Goal: Task Accomplishment & Management: Use online tool/utility

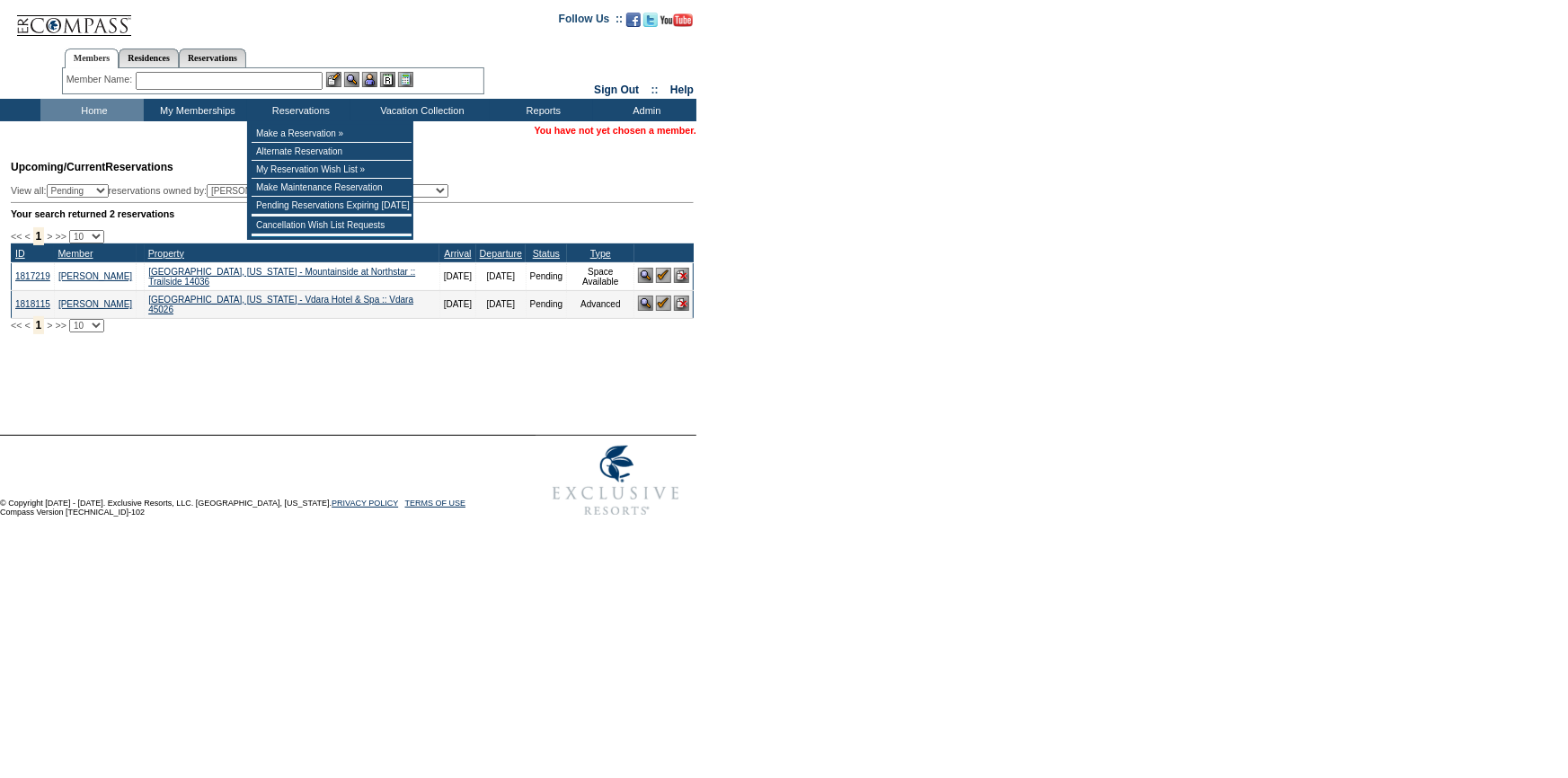
click at [271, 83] on input "text" at bounding box center [229, 80] width 187 height 18
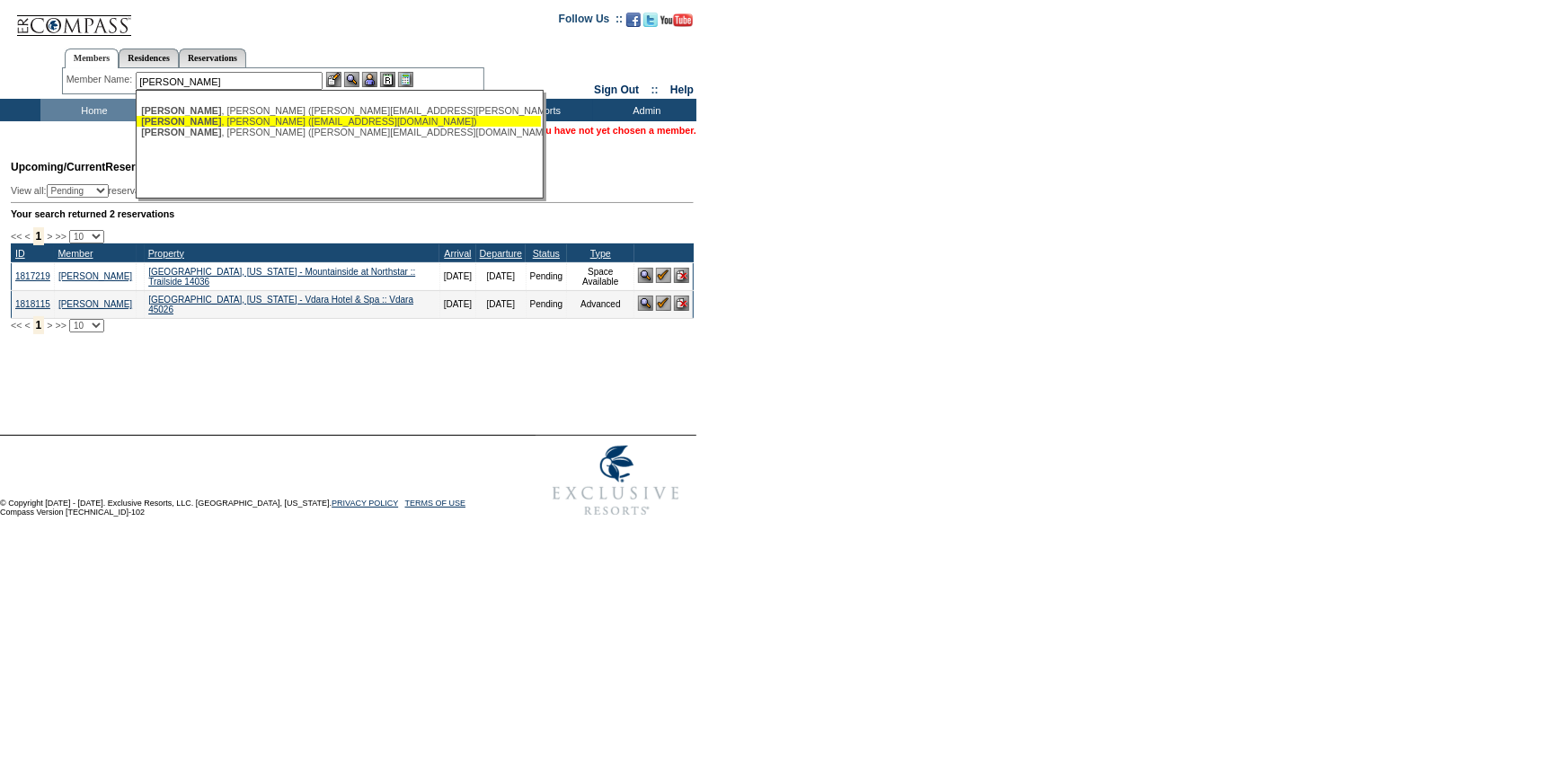
click at [183, 116] on span "Rosenblum" at bounding box center [181, 121] width 80 height 10
type input "Rosenblum, Lori (yale75@gmail.com)"
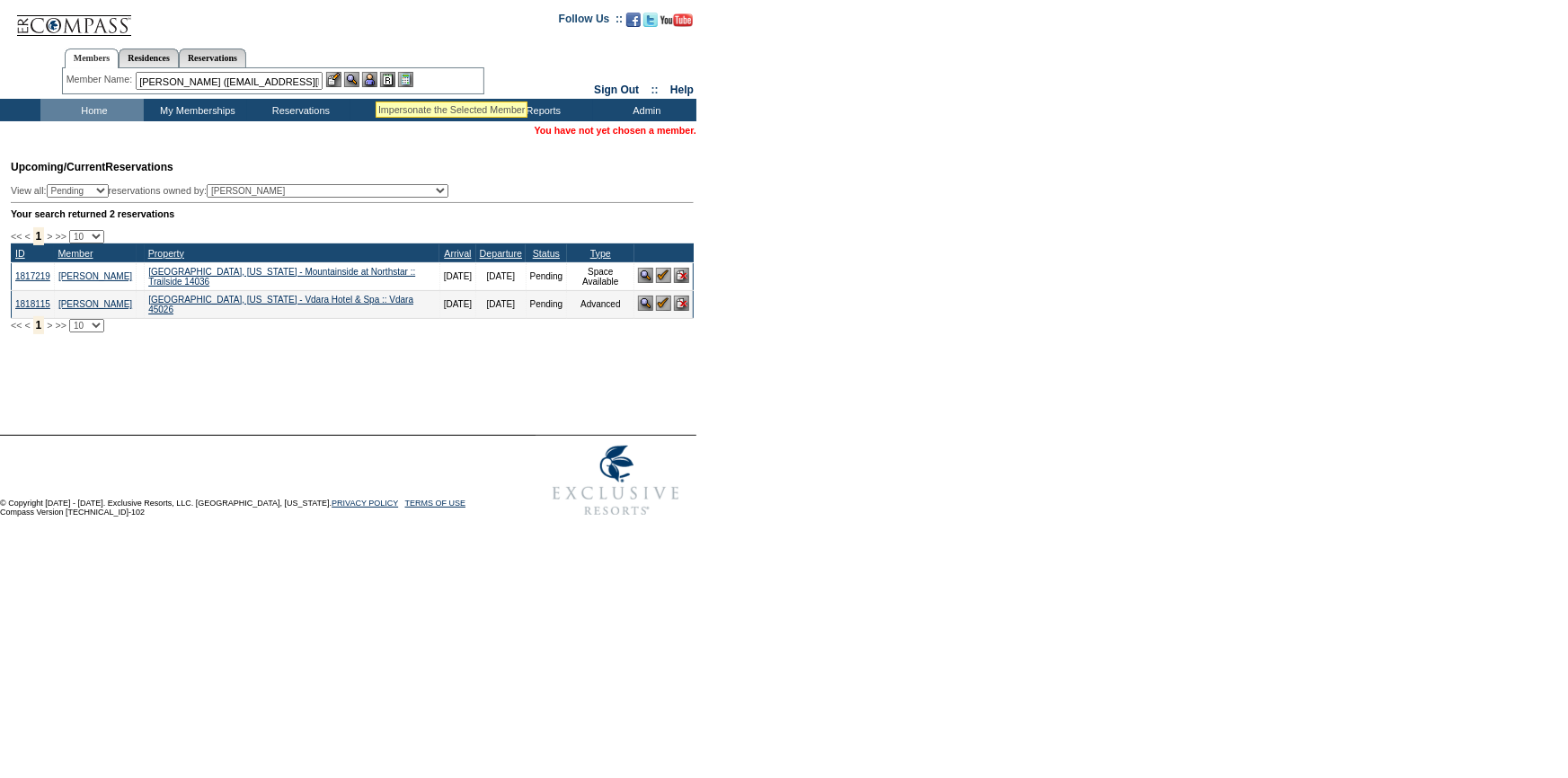
click at [375, 79] on img at bounding box center [370, 79] width 15 height 15
click at [358, 81] on img at bounding box center [352, 79] width 15 height 15
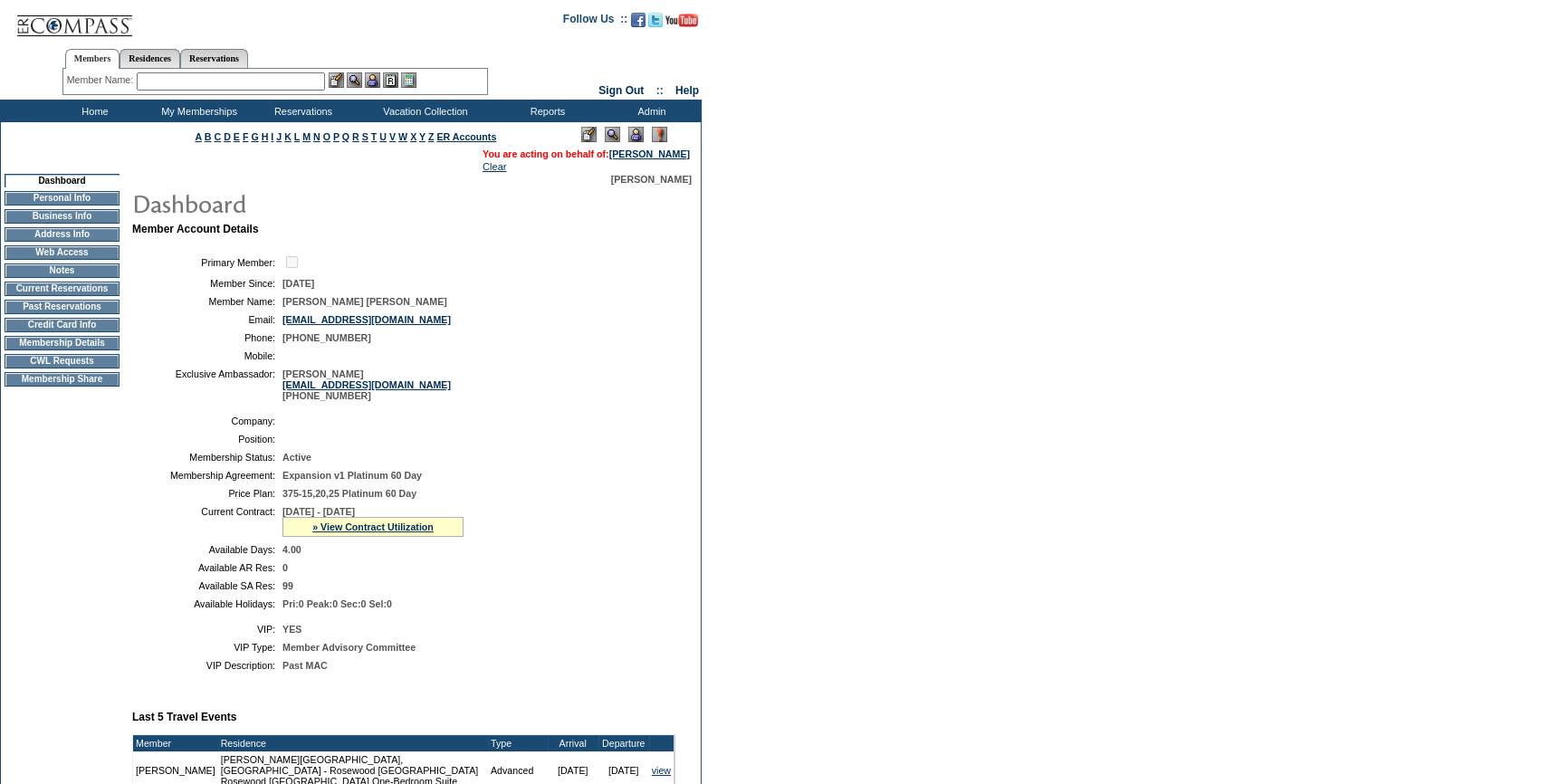
click at [84, 368] on td "CWL Requests" at bounding box center [62, 361] width 115 height 14
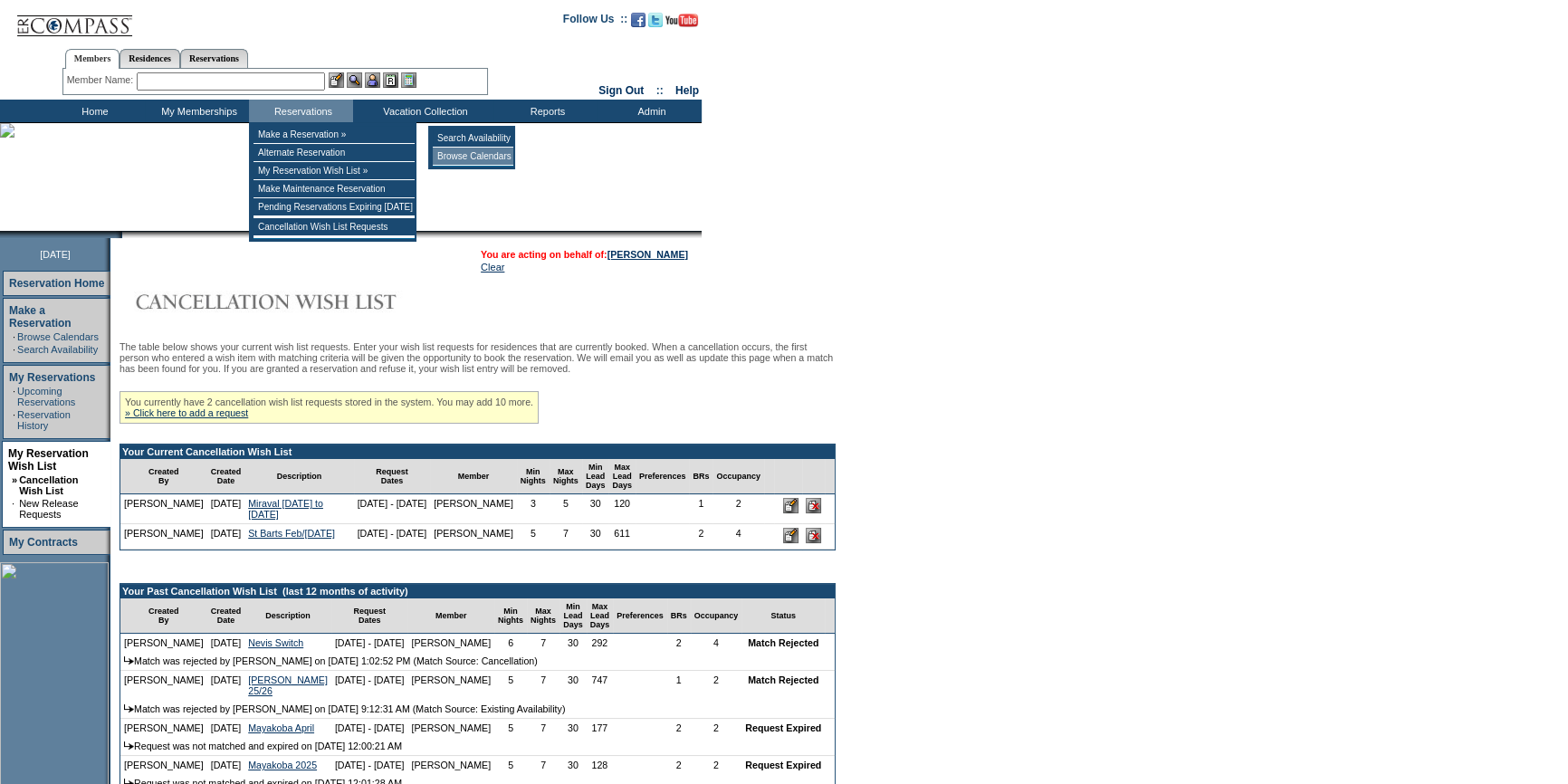
click at [465, 154] on td "Browse Calendars" at bounding box center [473, 156] width 81 height 18
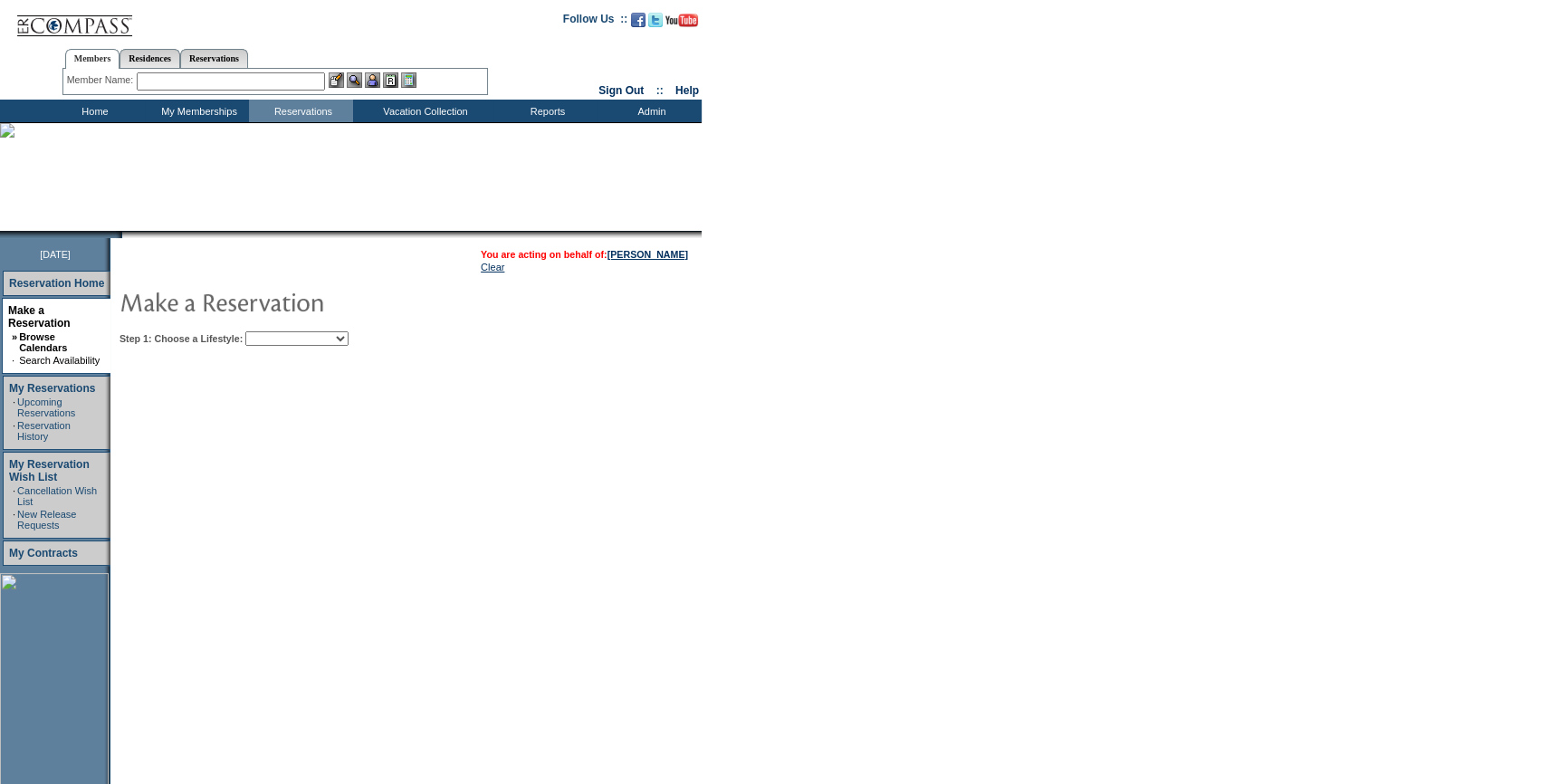
click at [317, 343] on select "Beach Leisure Metropolitan Mountain OIAL for Adventure OIAL for Couples OIAL fo…" at bounding box center [297, 338] width 104 height 14
click at [276, 331] on select "Beach Leisure Metropolitan Mountain OIAL for Adventure OIAL for Couples OIAL fo…" at bounding box center [297, 338] width 104 height 14
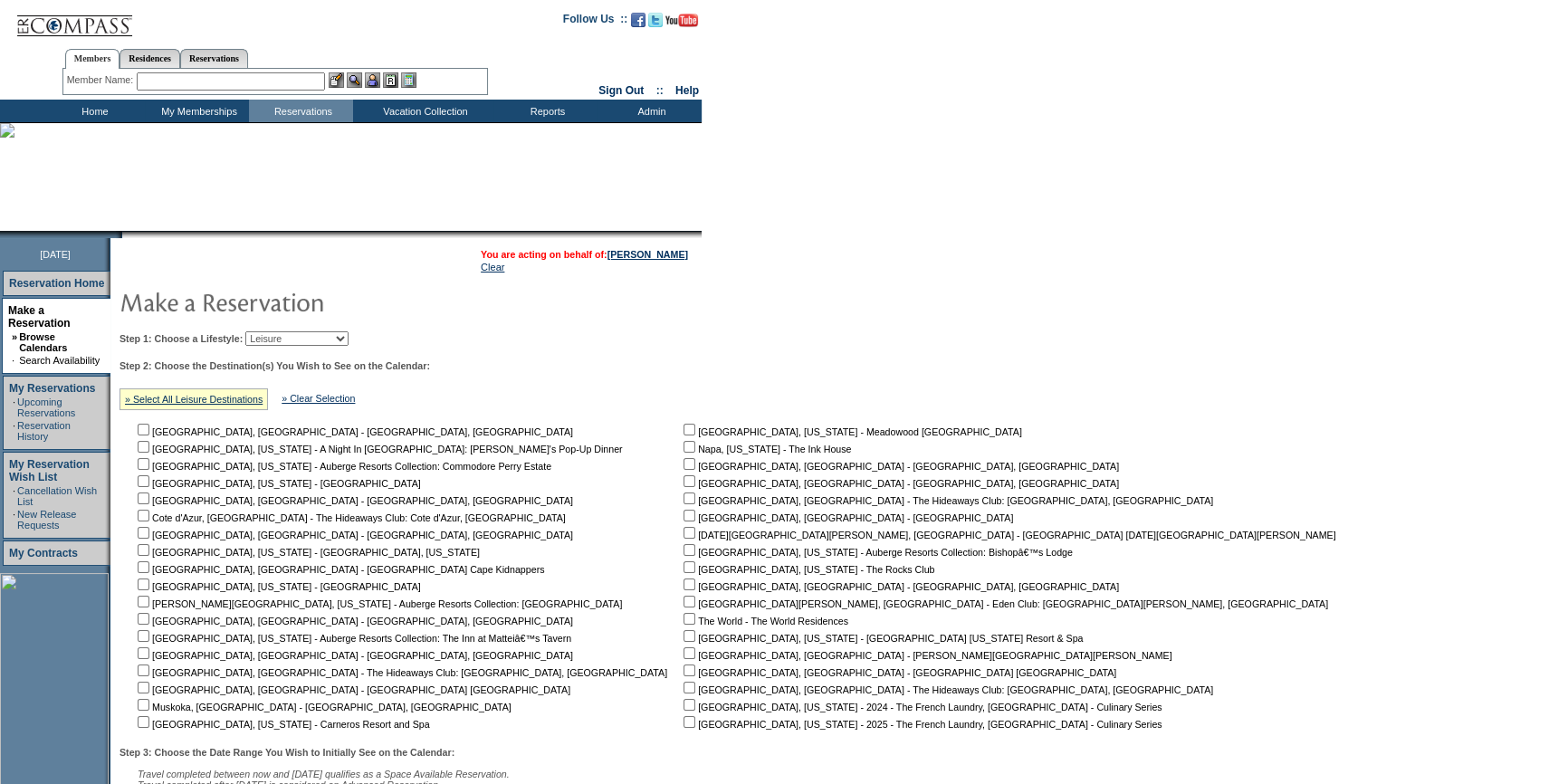
click at [321, 340] on select "Beach Leisure Metropolitan Mountain OIAL for Adventure OIAL for Couples OIAL fo…" at bounding box center [297, 338] width 104 height 14
click at [276, 331] on select "Beach Leisure Metropolitan Mountain OIAL for Adventure OIAL for Couples OIAL fo…" at bounding box center [297, 338] width 104 height 14
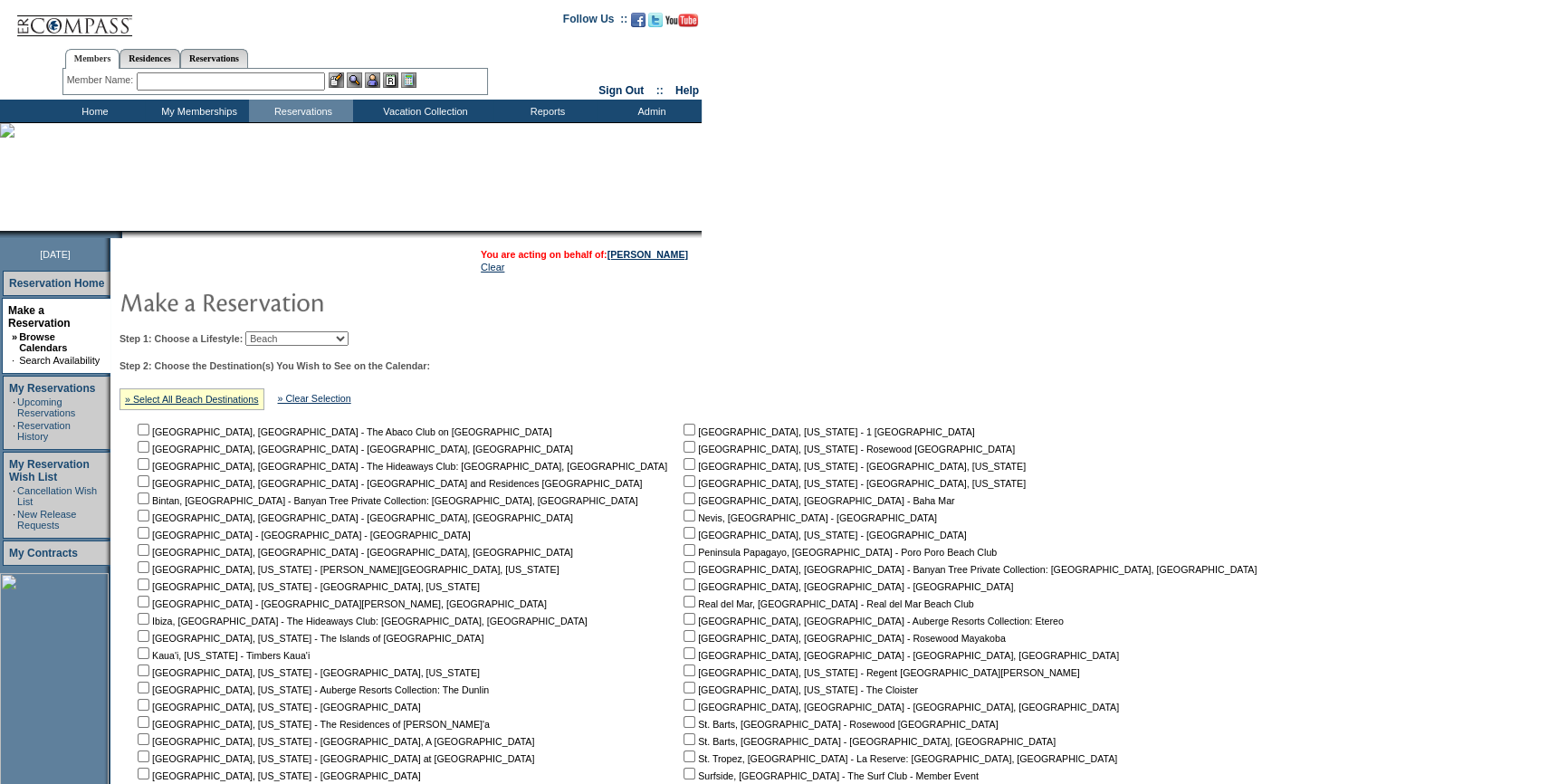
click at [316, 344] on select "Beach Leisure Metropolitan Mountain OIAL for Adventure OIAL for Couples OIAL fo…" at bounding box center [297, 338] width 104 height 14
select select "Leisure"
click at [276, 331] on select "Beach Leisure Metropolitan Mountain OIAL for Adventure OIAL for Couples OIAL fo…" at bounding box center [297, 338] width 104 height 14
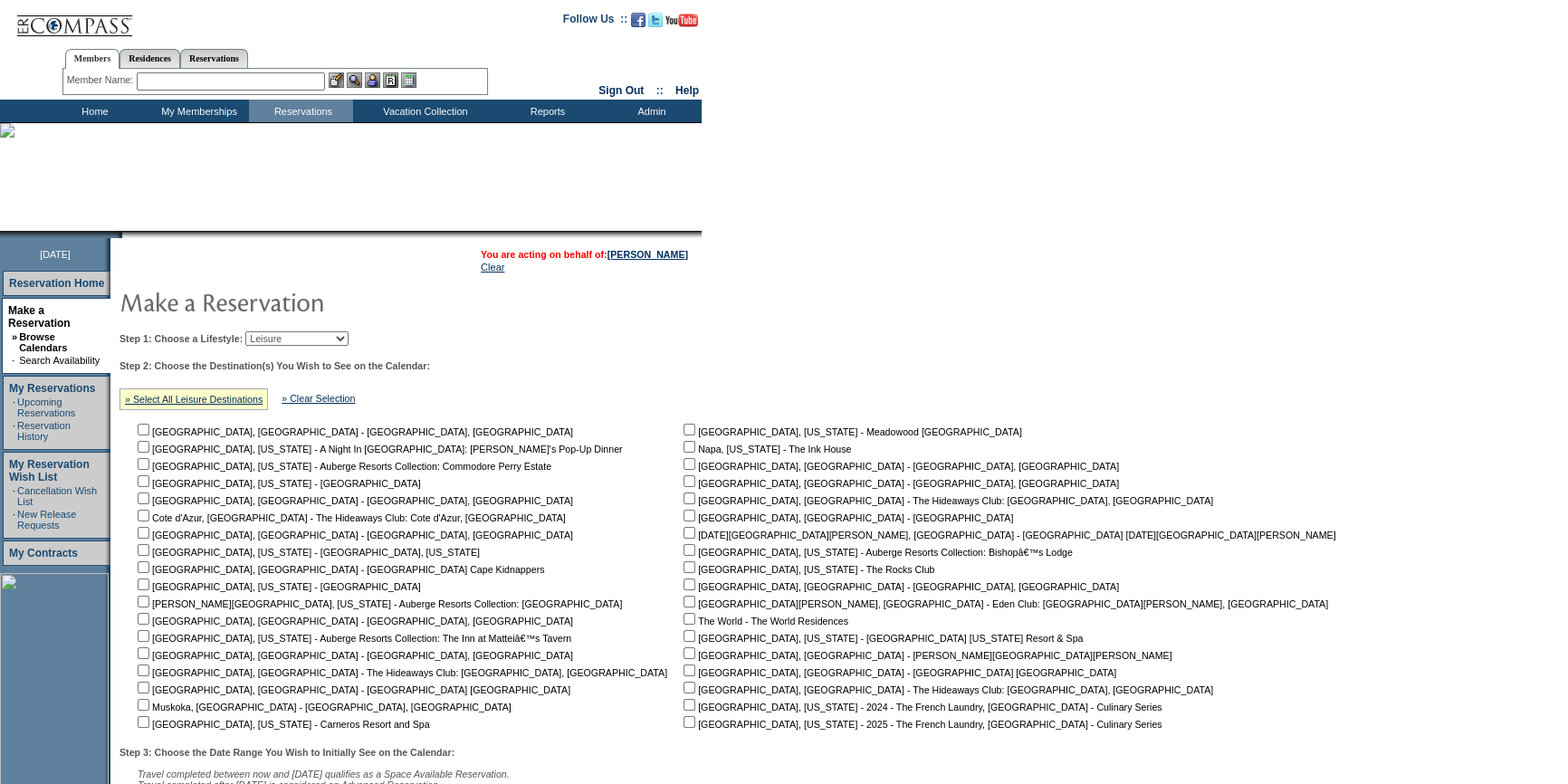
click at [683, 638] on input "checkbox" at bounding box center [689, 636] width 12 height 12
checkbox input "true"
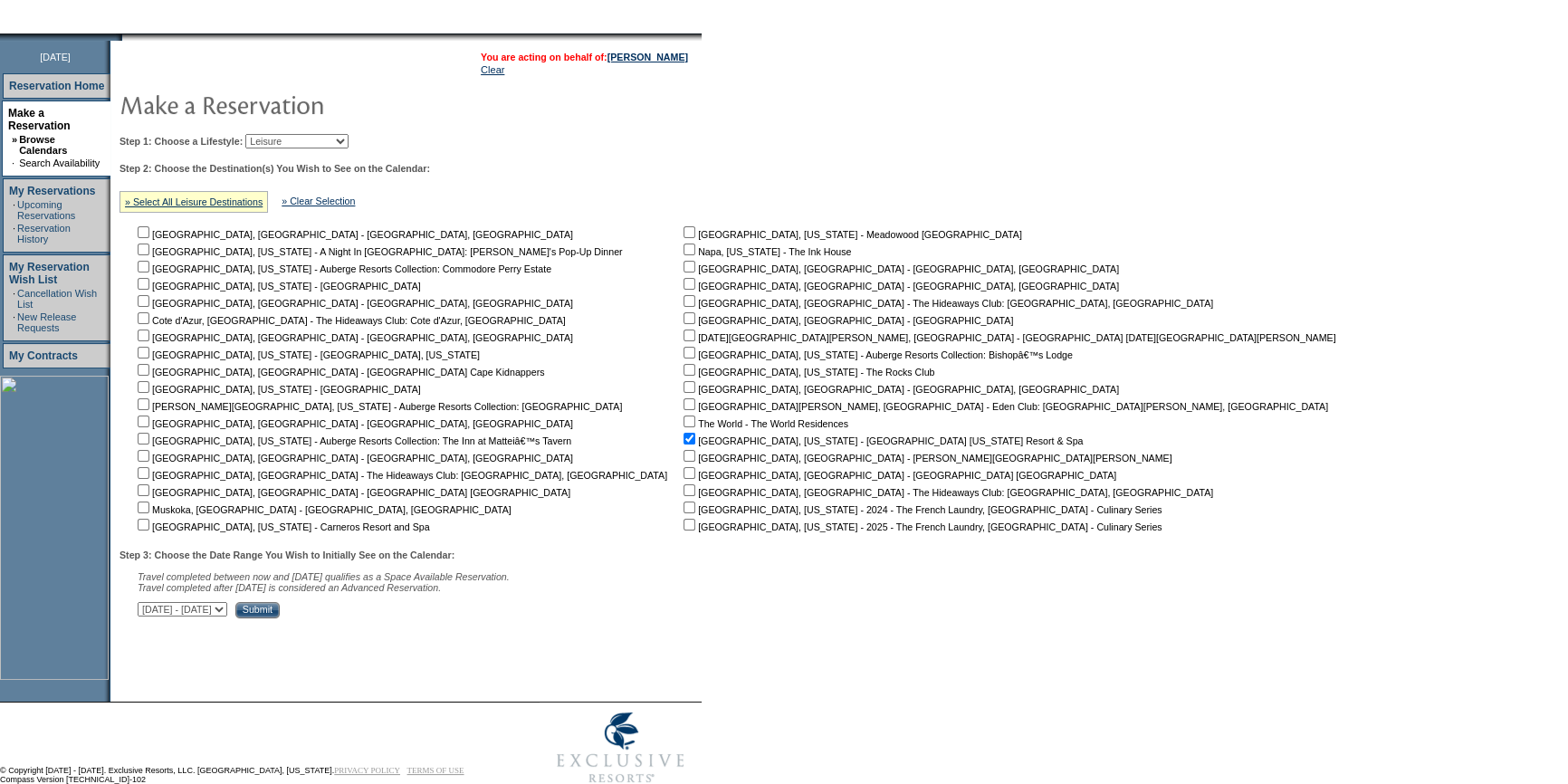
scroll to position [202, 0]
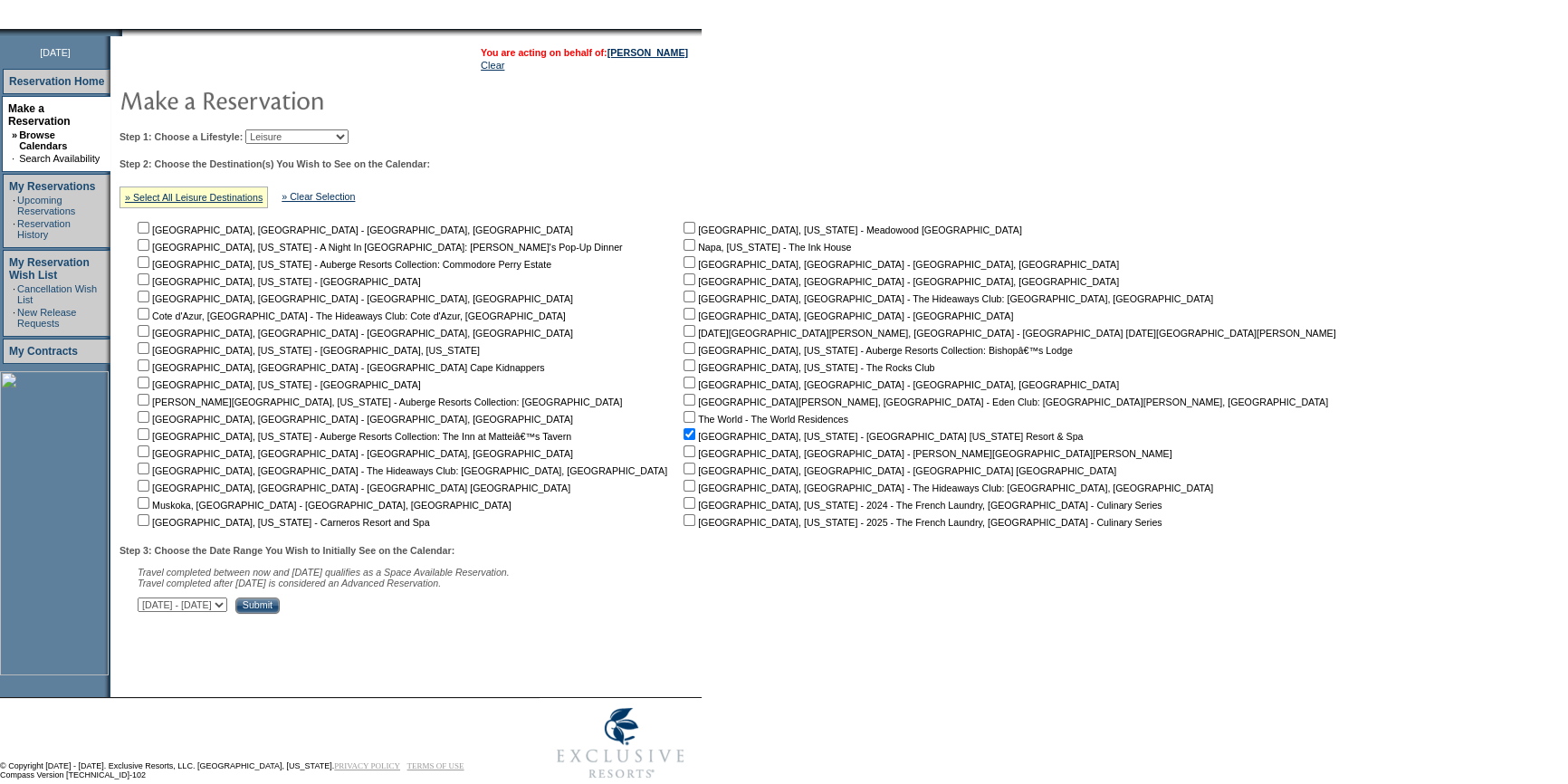
click at [227, 607] on select "October 1, 2025 - November 15, 2025 November 16, 2025 - December 30, 2025 Decem…" at bounding box center [181, 605] width 89 height 14
select select "12/31/2025|2/13/2026"
click at [147, 601] on select "October 1, 2025 - November 15, 2025 November 16, 2025 - December 30, 2025 Decem…" at bounding box center [181, 605] width 89 height 14
click at [280, 608] on input "Submit" at bounding box center [257, 606] width 44 height 16
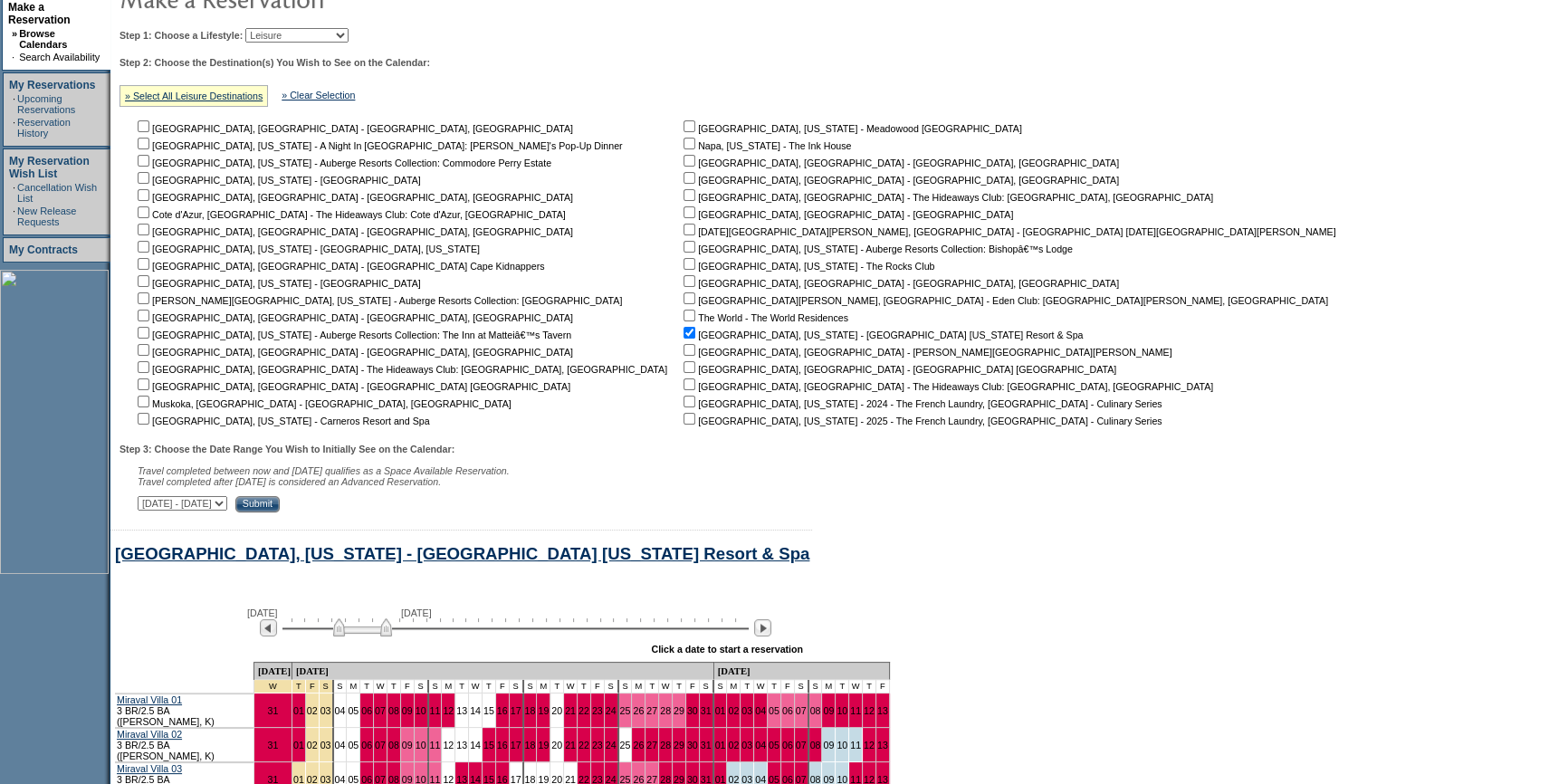
scroll to position [62, 0]
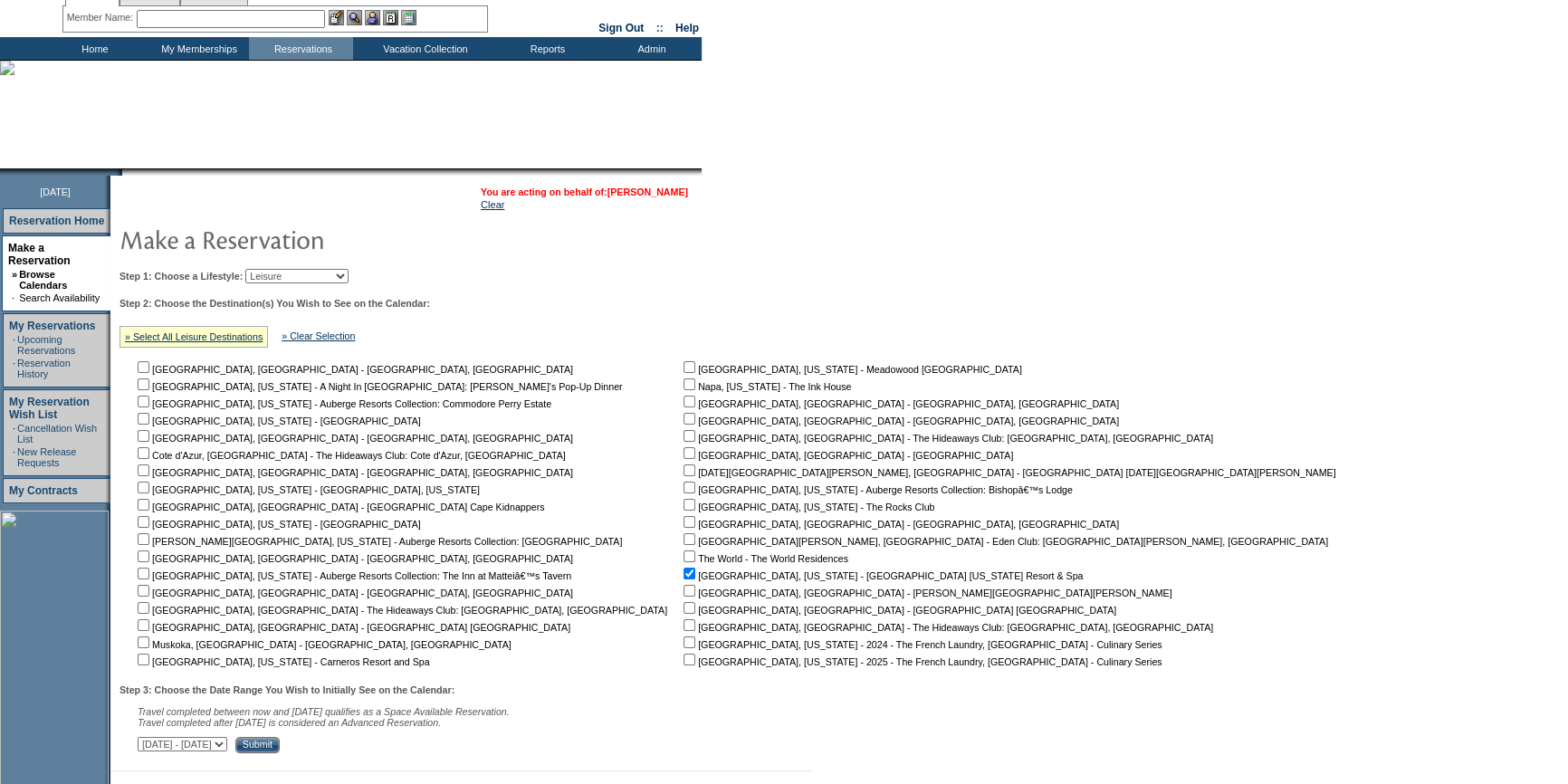
click at [670, 192] on link "[PERSON_NAME]" at bounding box center [648, 191] width 81 height 11
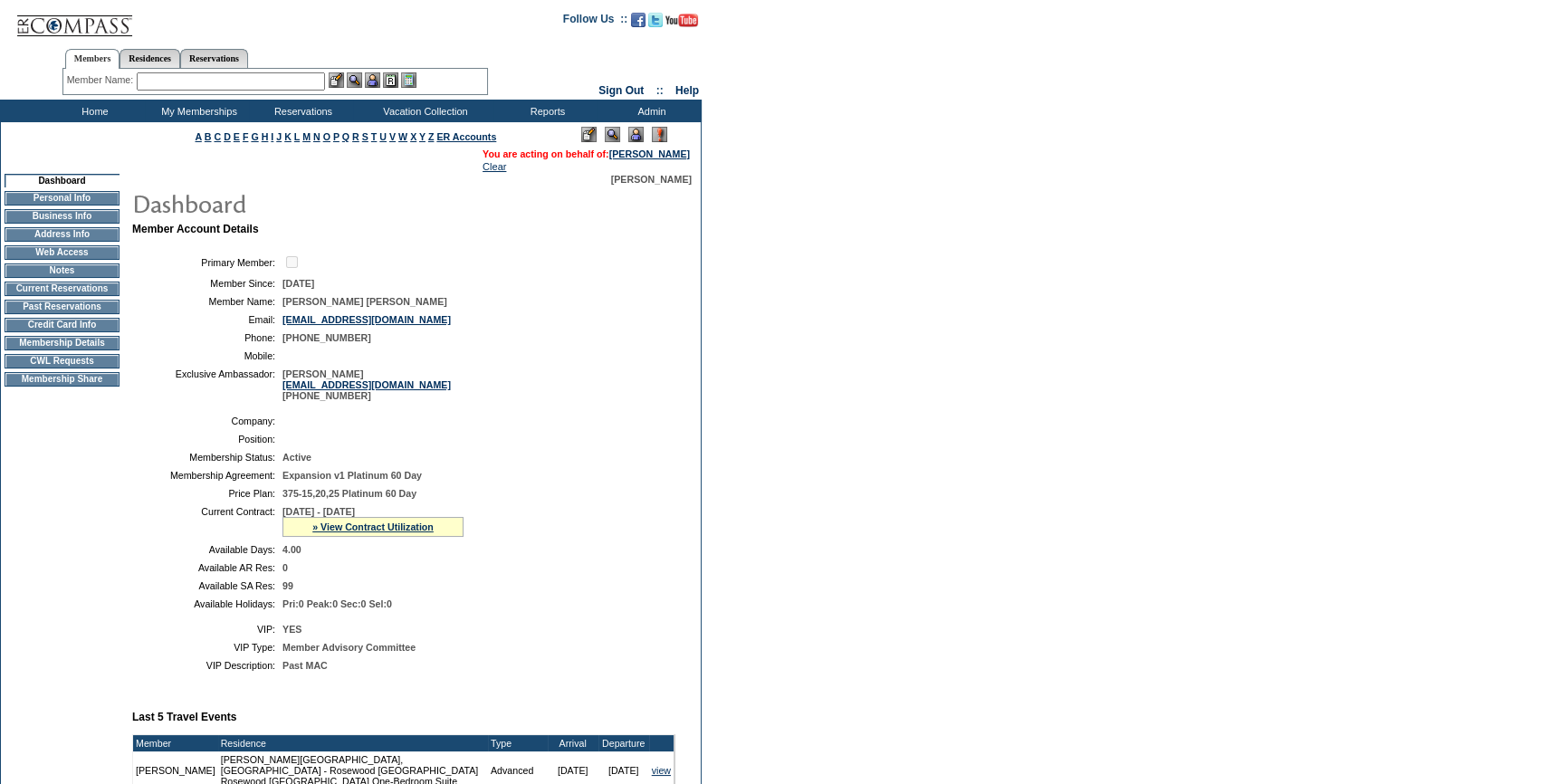
click at [98, 348] on td "Membership Details" at bounding box center [62, 343] width 115 height 14
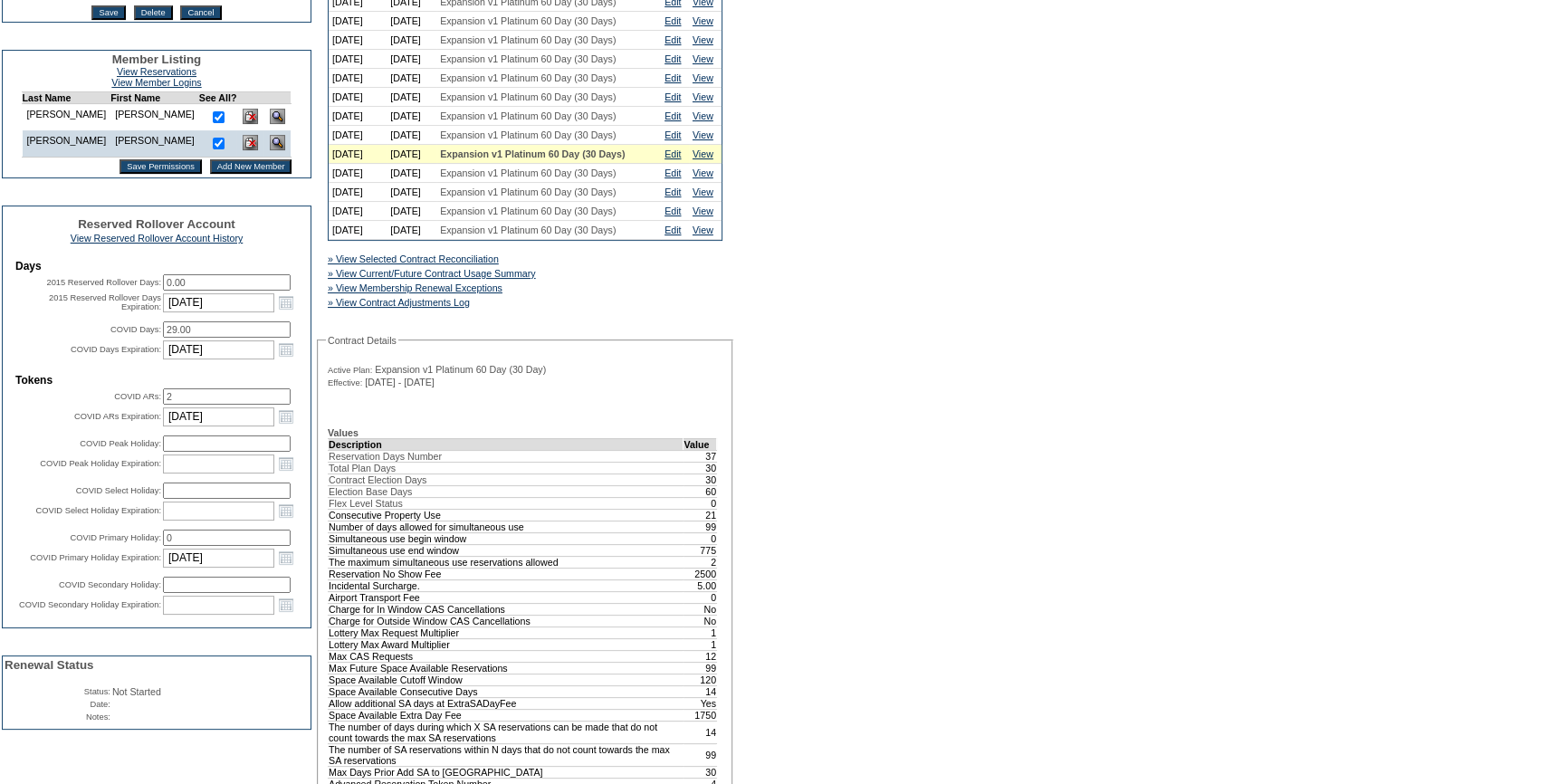
scroll to position [576, 0]
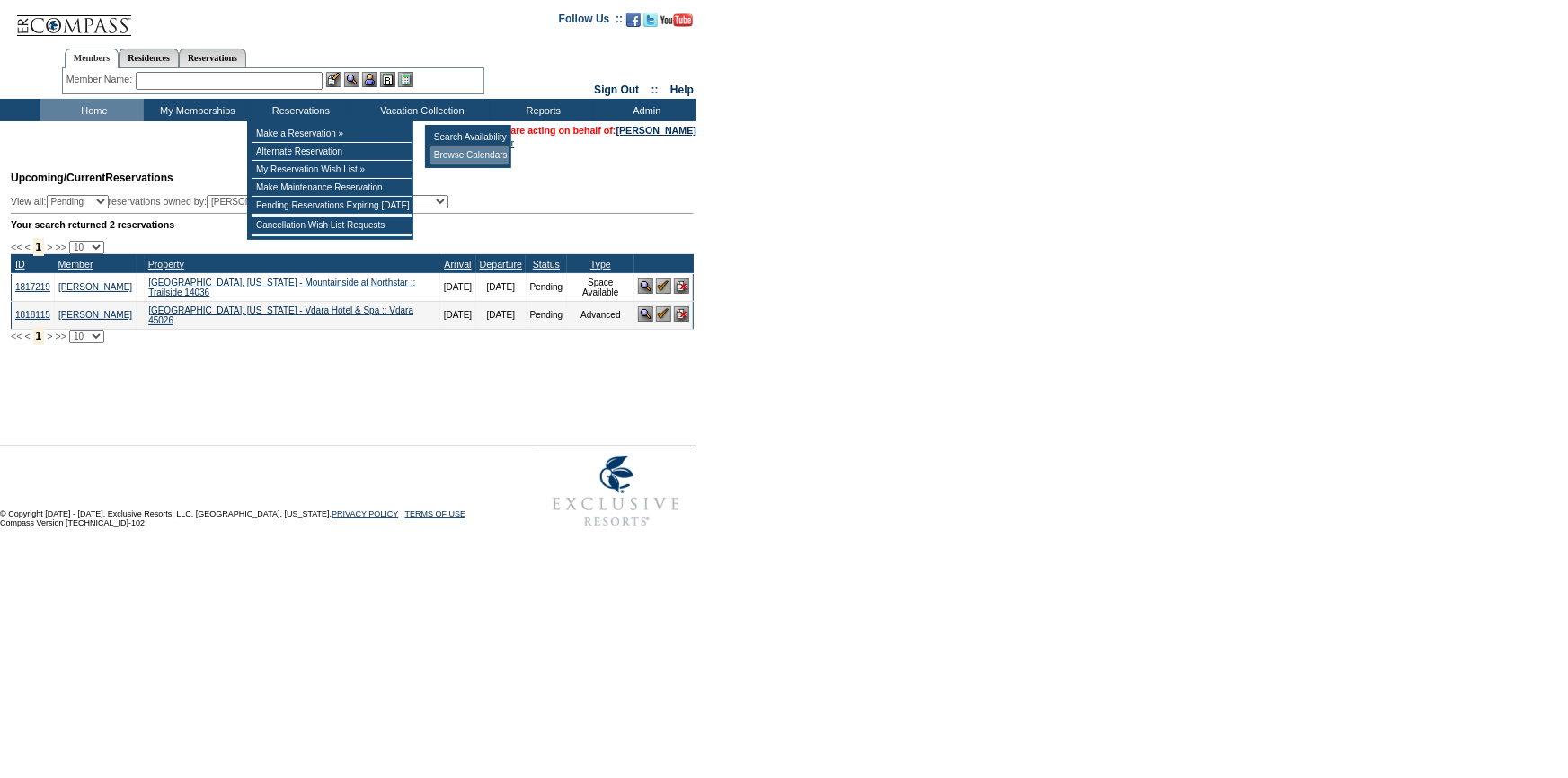
click at [460, 150] on td "Browse Calendars" at bounding box center [470, 155] width 80 height 18
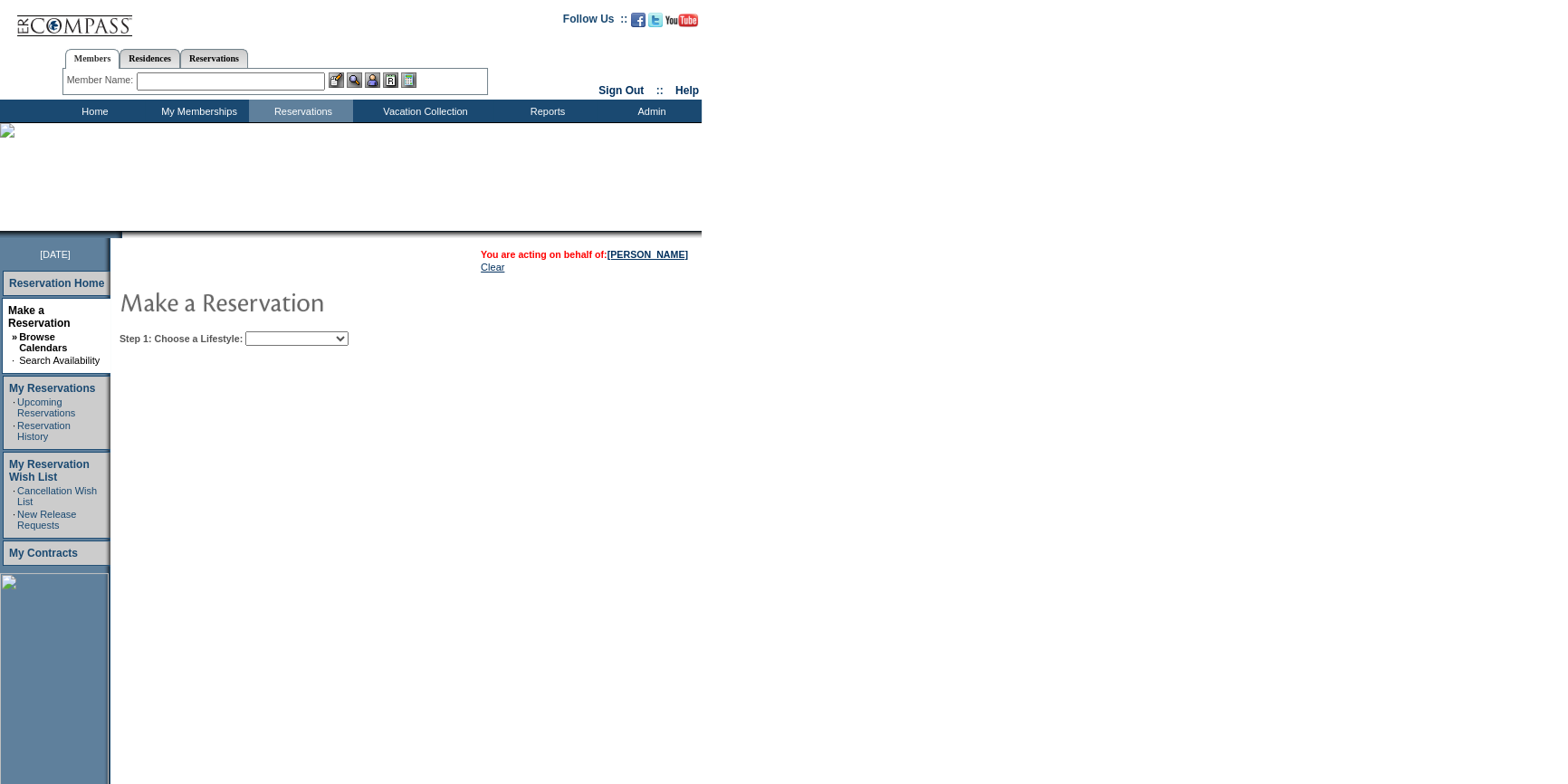
click at [336, 335] on select "Beach Leisure Metropolitan Mountain OIAL for Adventure OIAL for Couples OIAL fo…" at bounding box center [297, 338] width 104 height 14
select select "Leisure"
click at [276, 331] on select "Beach Leisure Metropolitan Mountain OIAL for Adventure OIAL for Couples OIAL fo…" at bounding box center [297, 338] width 104 height 14
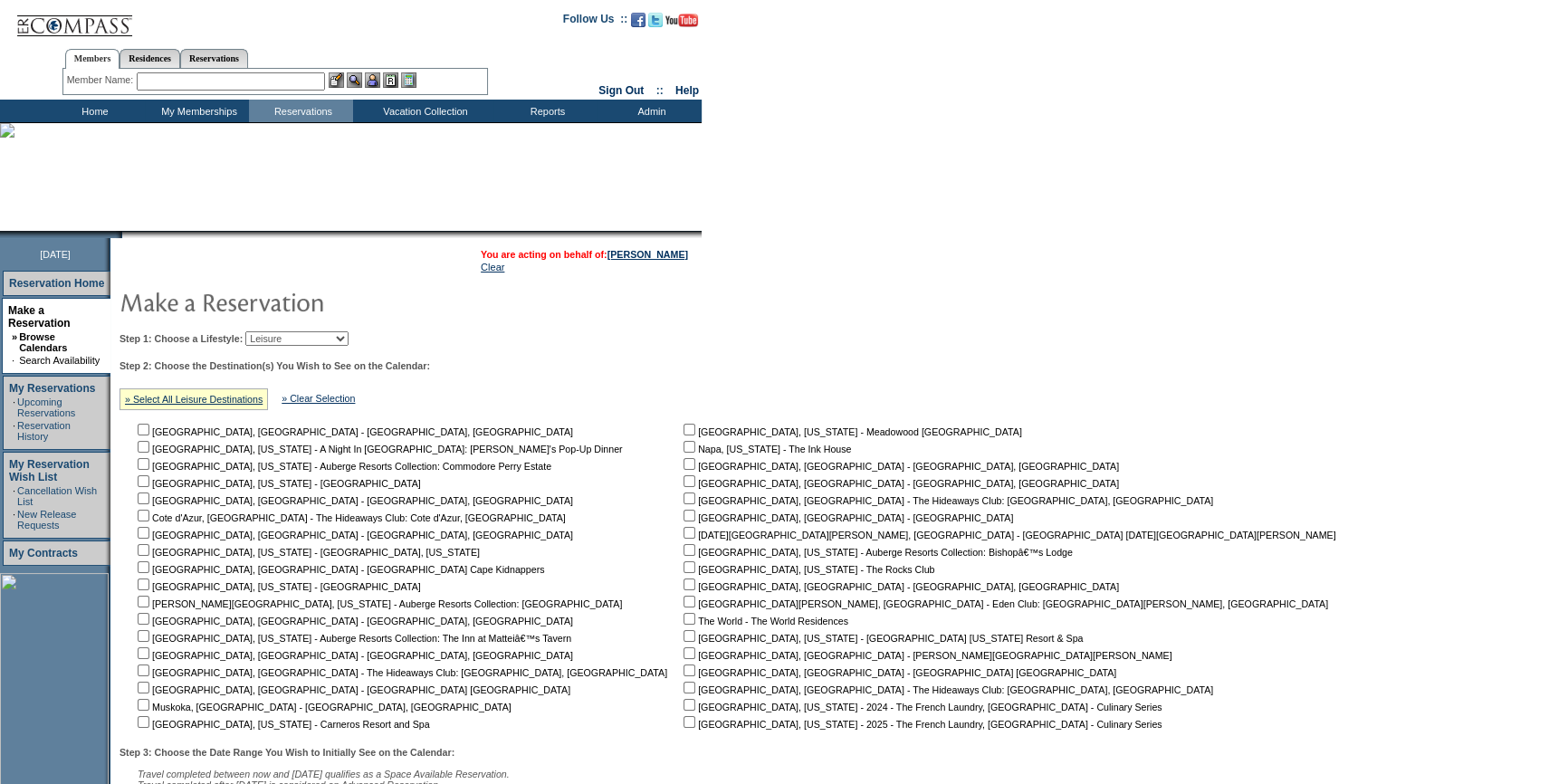
click at [683, 638] on input "checkbox" at bounding box center [689, 636] width 12 height 12
checkbox input "true"
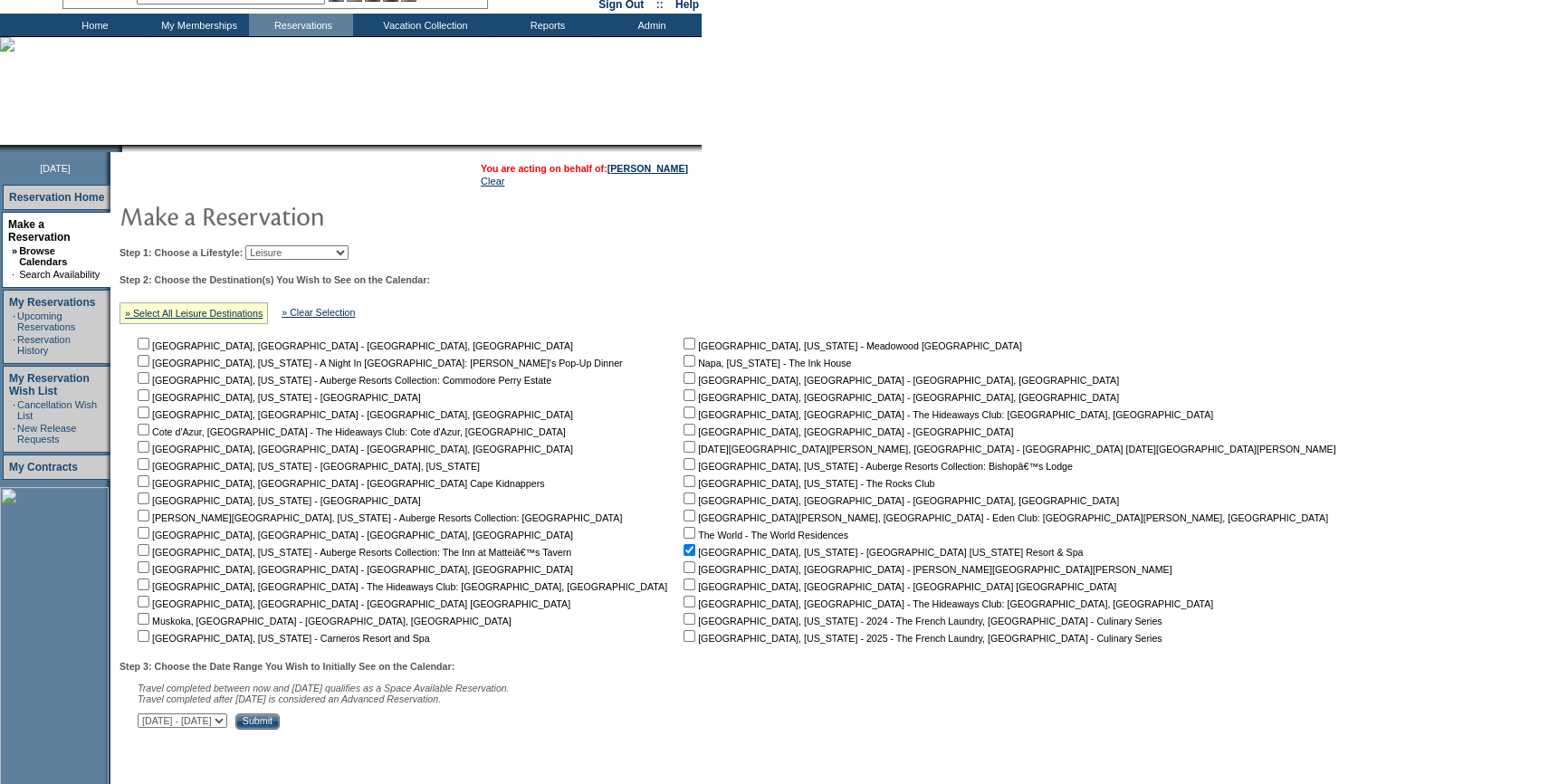
scroll to position [202, 0]
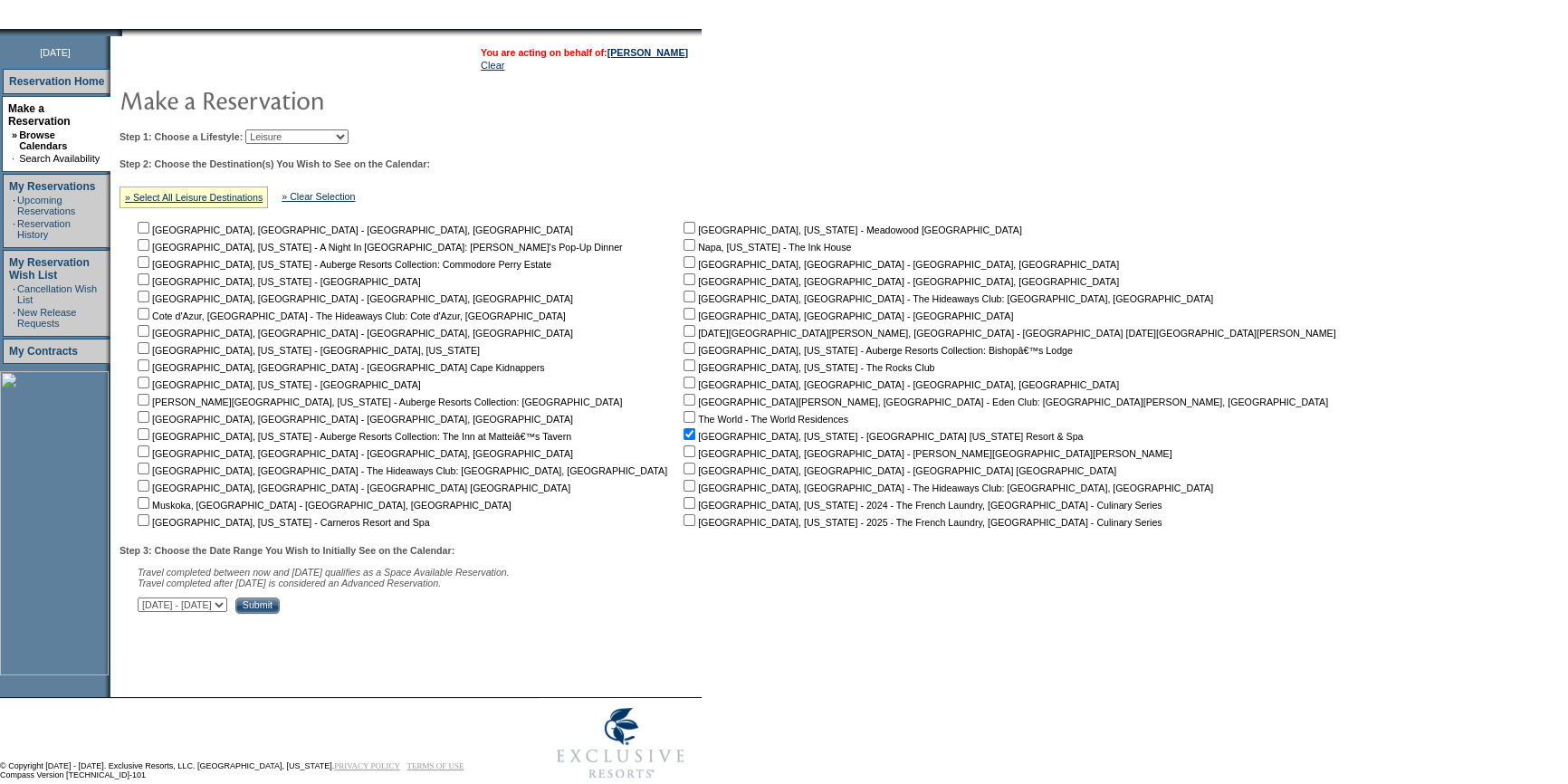
click at [227, 612] on select "October 1, 2025 - November 15, 2025 November 16, 2025 - December 30, 2025 Decem…" at bounding box center [181, 605] width 89 height 14
select select "12/31/2025|2/13/2026"
click at [147, 601] on select "October 1, 2025 - November 15, 2025 November 16, 2025 - December 30, 2025 Decem…" at bounding box center [181, 605] width 89 height 14
click at [280, 614] on input "Submit" at bounding box center [257, 606] width 44 height 16
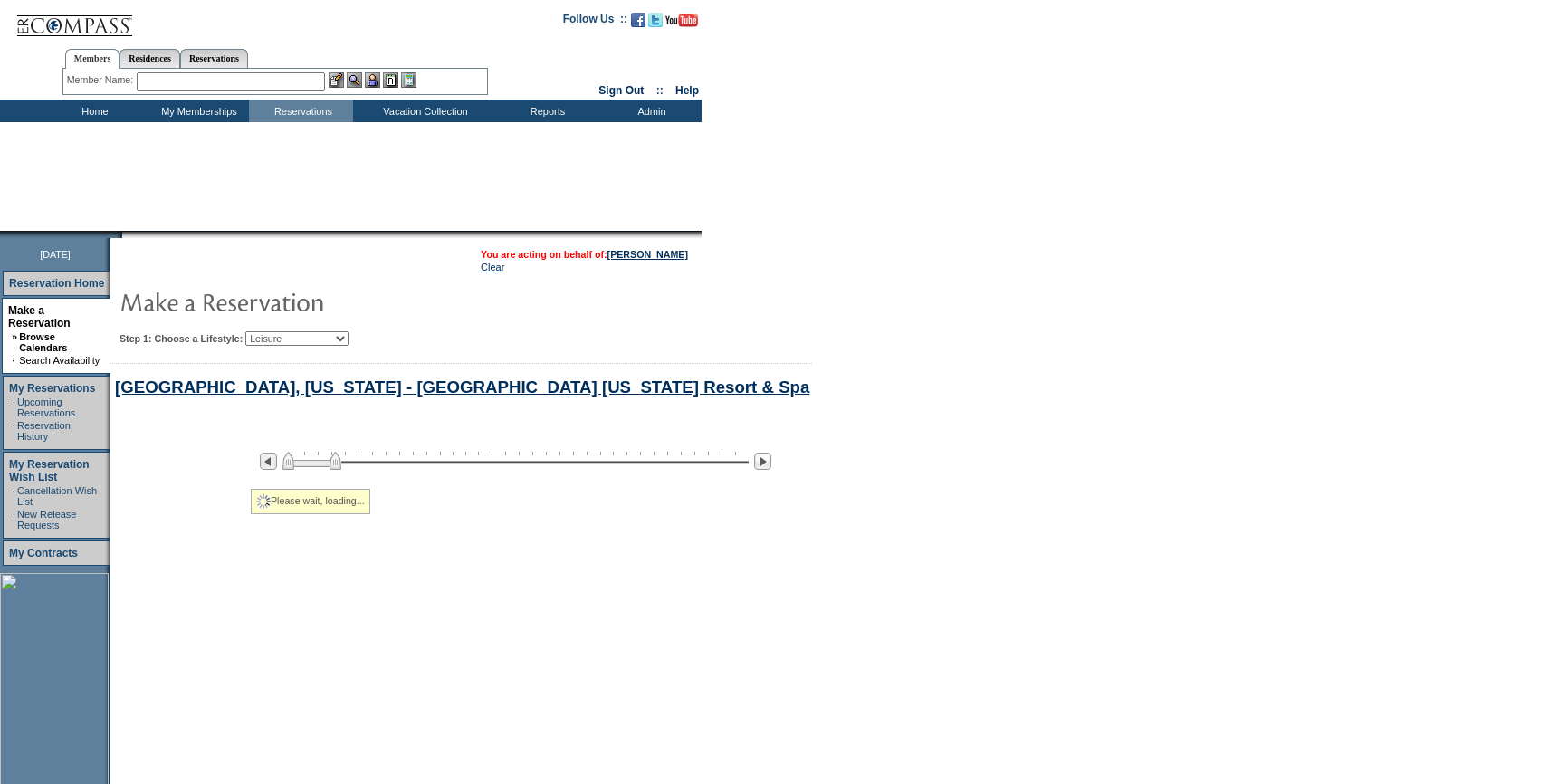
scroll to position [185, 0]
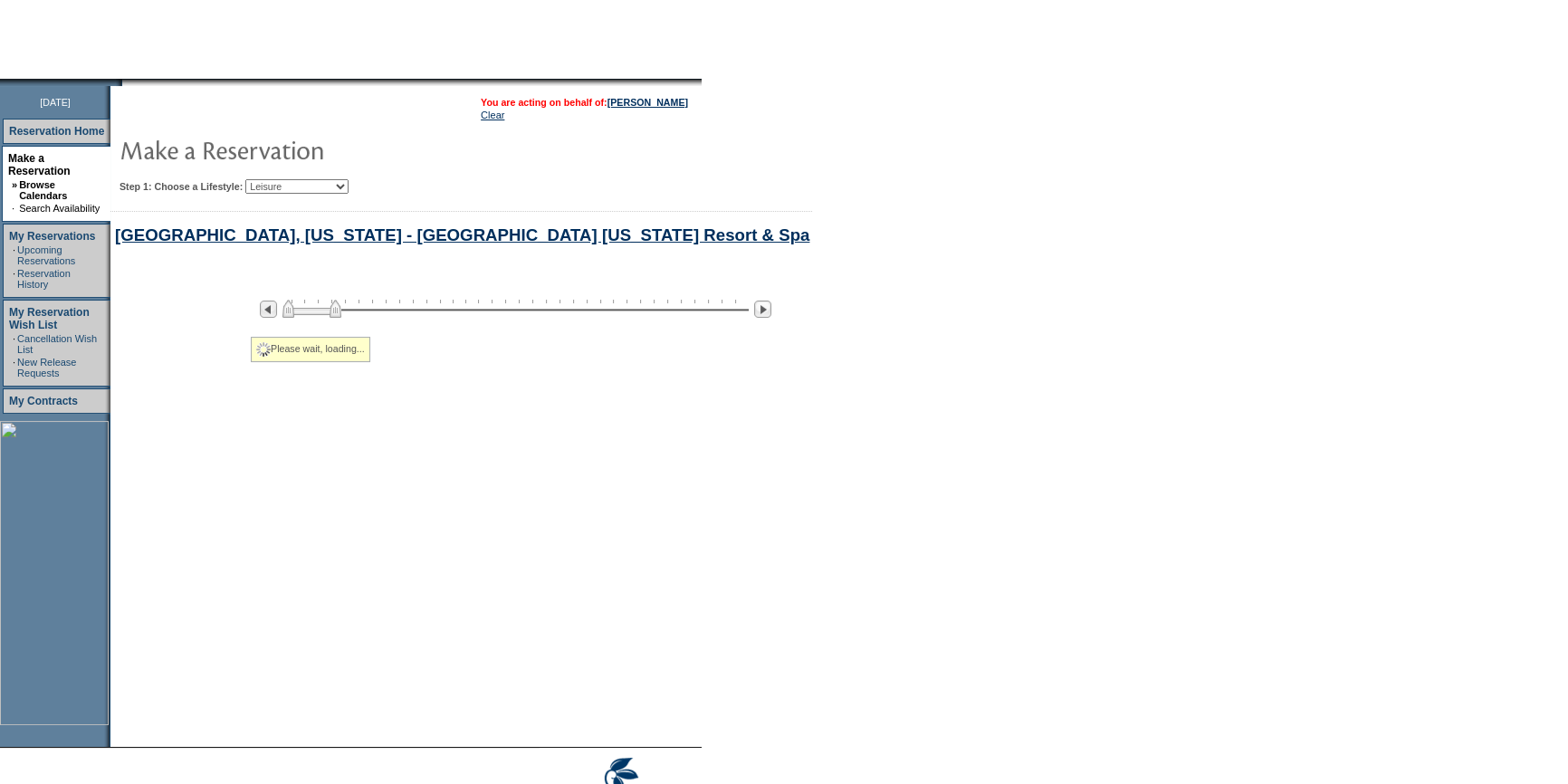
select select "Leisure"
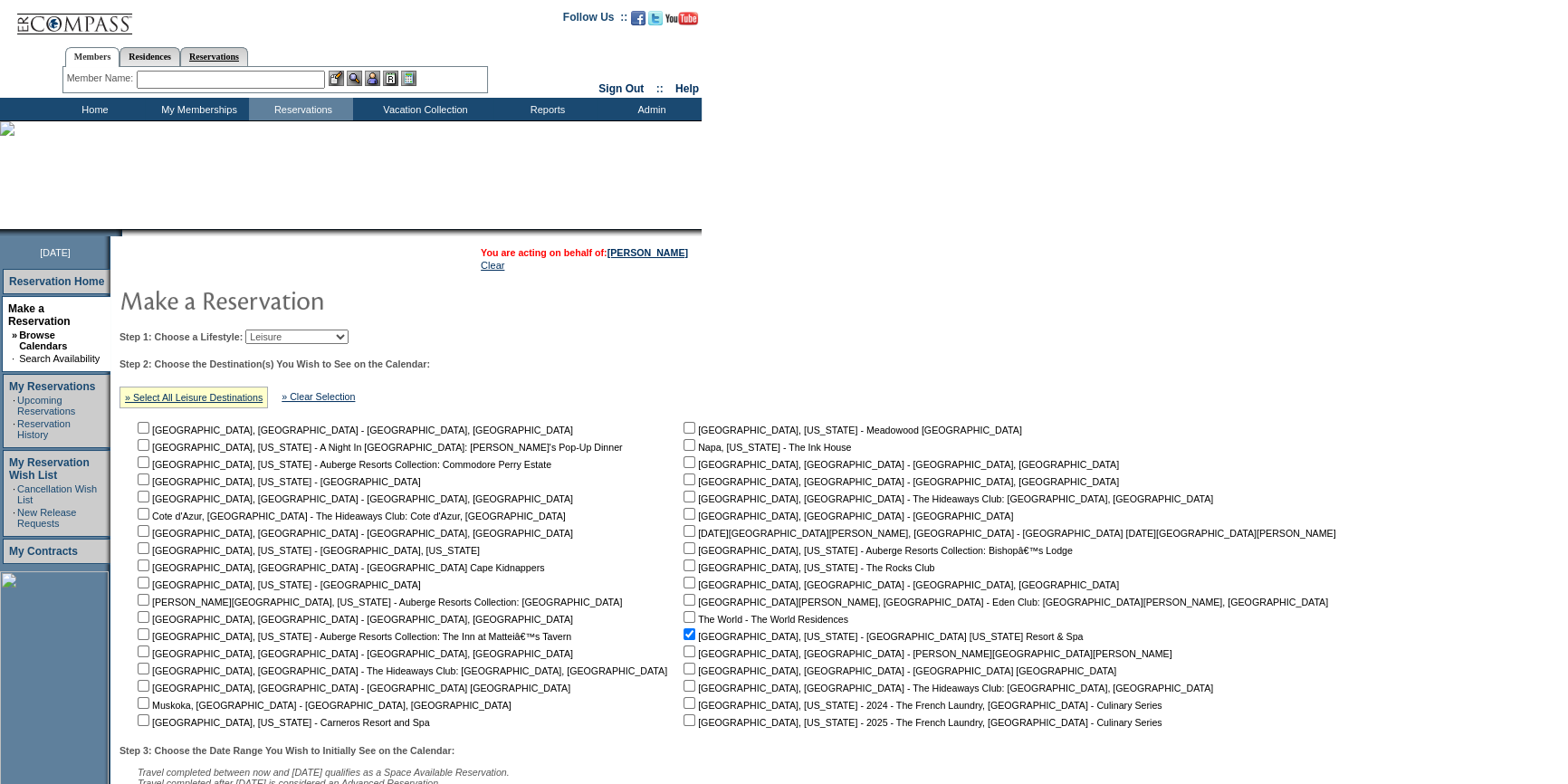
scroll to position [0, 0]
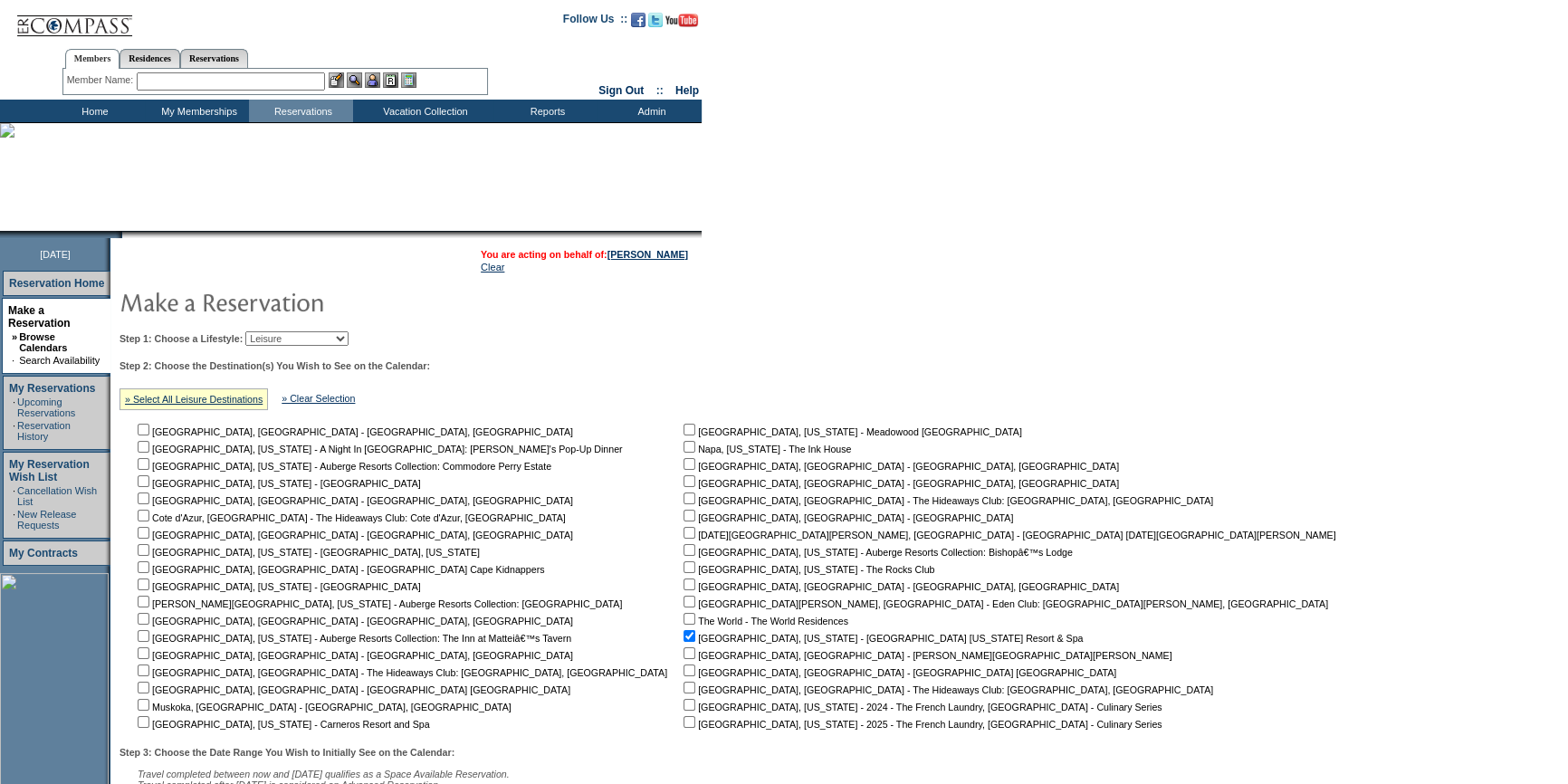
click at [256, 83] on input "text" at bounding box center [230, 81] width 188 height 18
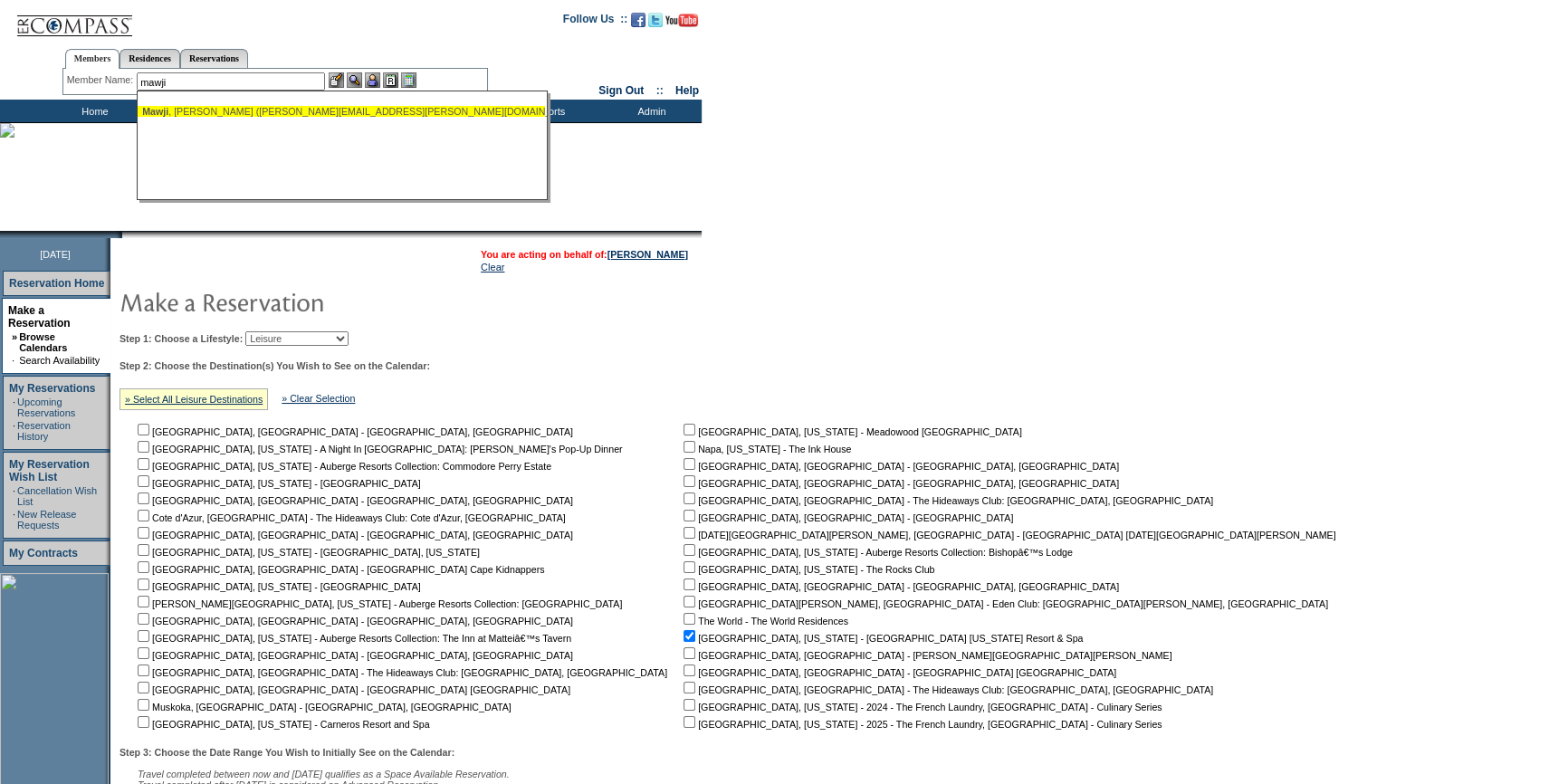
click at [276, 112] on div "[PERSON_NAME] ([PERSON_NAME][EMAIL_ADDRESS][PERSON_NAME][DOMAIN_NAME])" at bounding box center [341, 110] width 398 height 11
type input "[PERSON_NAME] ([PERSON_NAME][EMAIL_ADDRESS][PERSON_NAME][DOMAIN_NAME])"
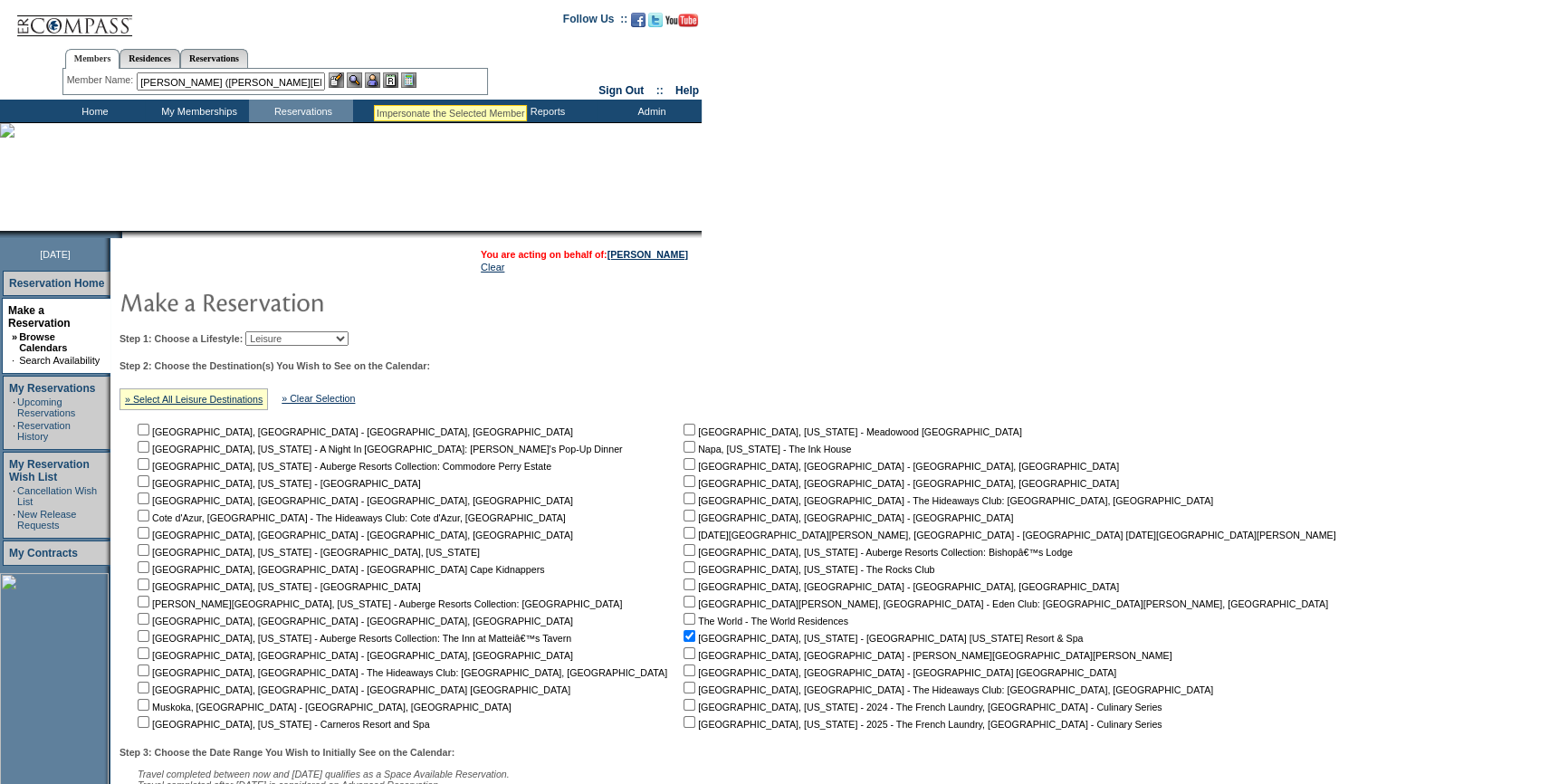
click at [374, 81] on img at bounding box center [372, 80] width 15 height 15
click at [351, 81] on img at bounding box center [354, 80] width 15 height 15
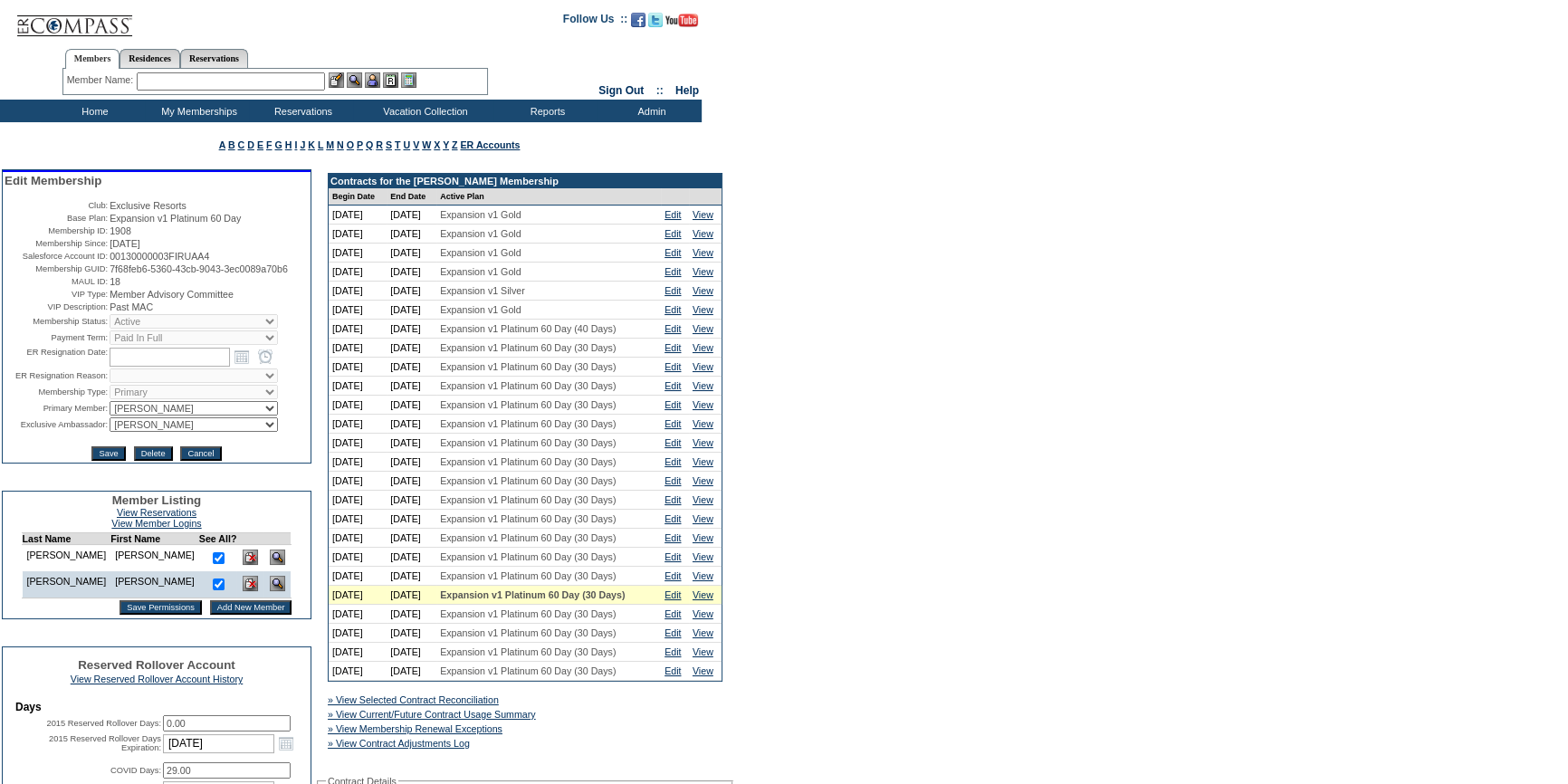
click at [199, 75] on input "text" at bounding box center [230, 81] width 188 height 18
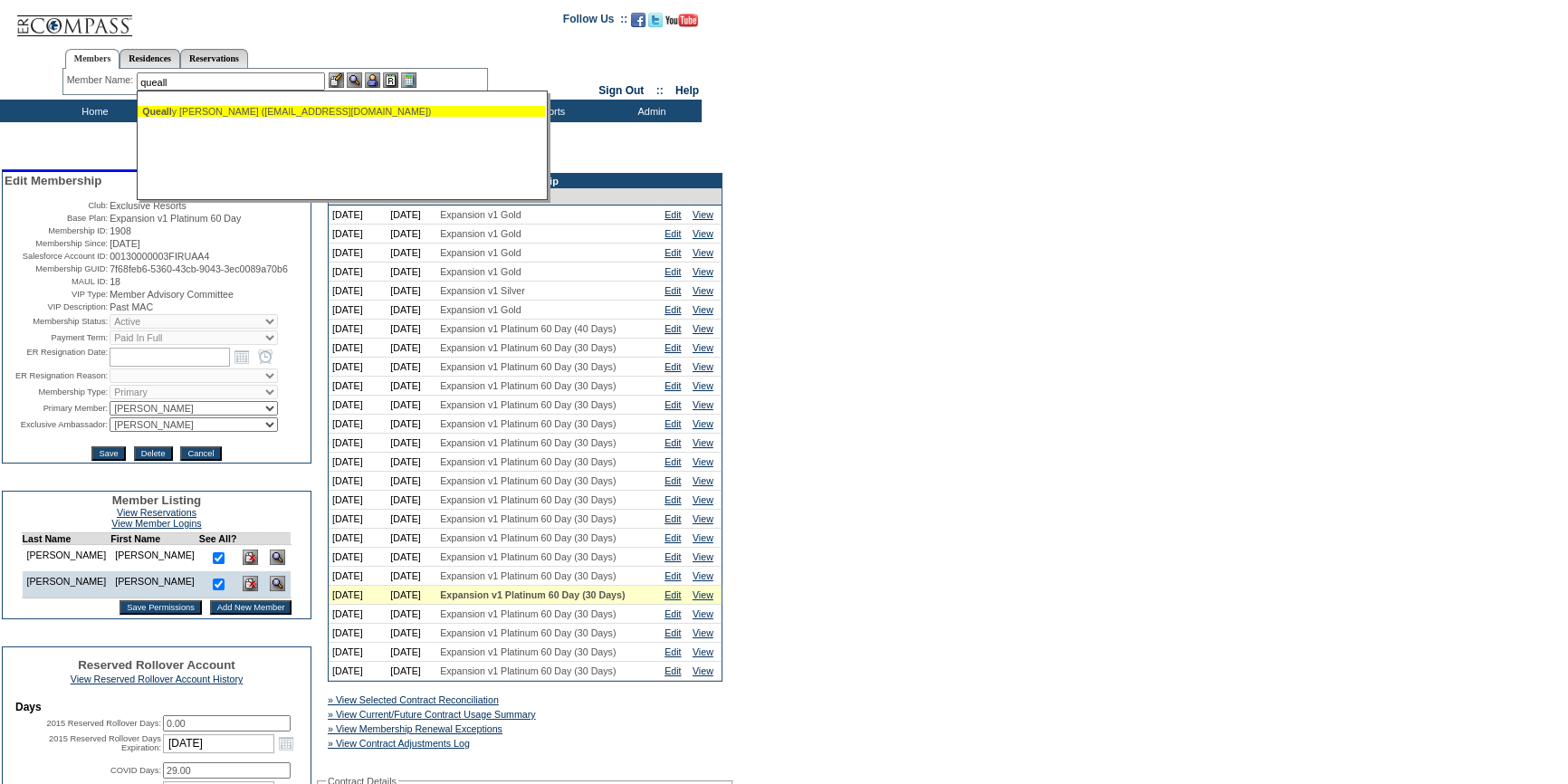
click at [240, 109] on div "Queall y [PERSON_NAME] ([EMAIL_ADDRESS][DOMAIN_NAME])" at bounding box center [341, 110] width 398 height 11
type input "[PERSON_NAME] [PERSON_NAME] ([EMAIL_ADDRESS][DOMAIN_NAME])"
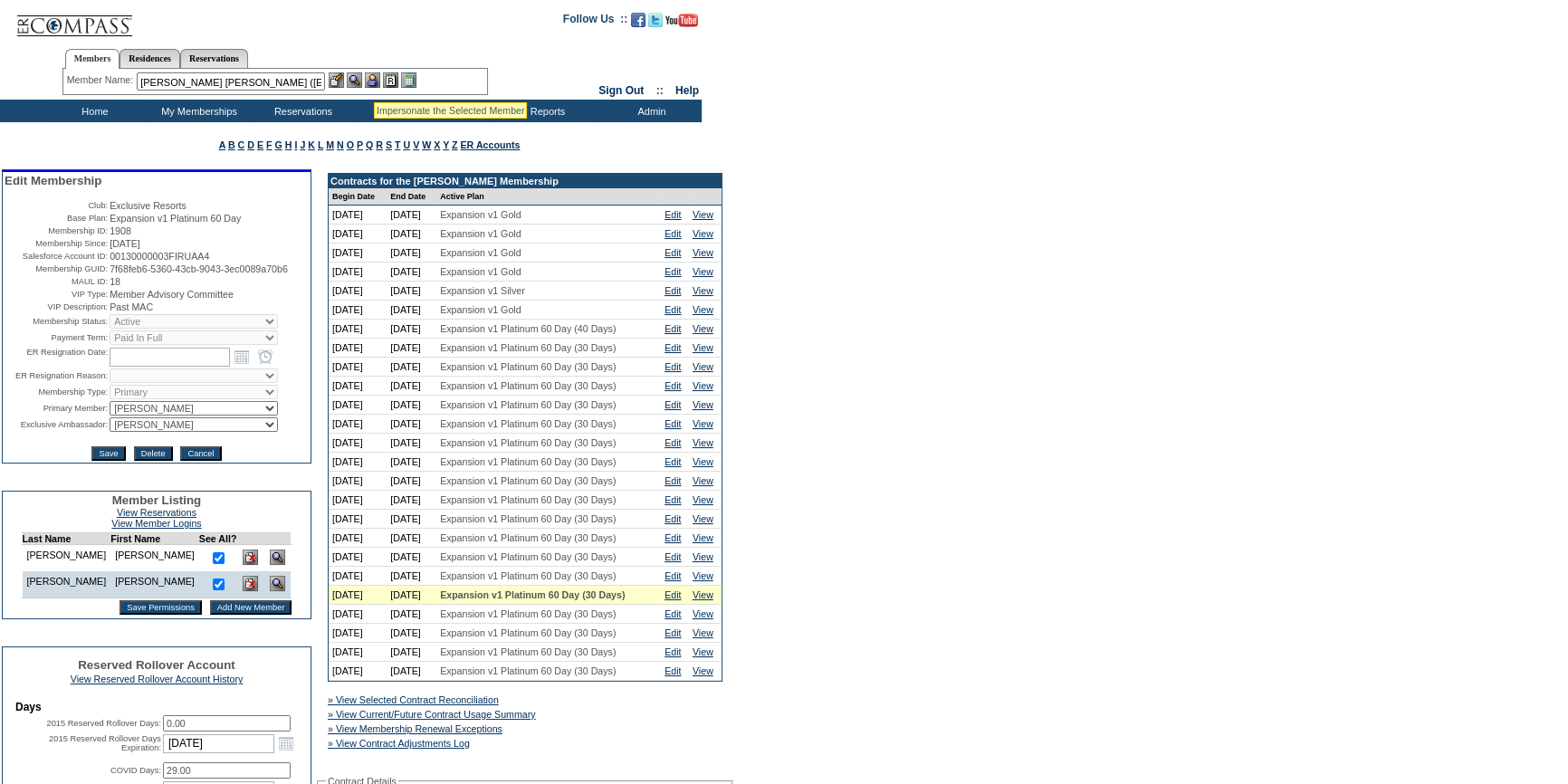
click at [374, 80] on img at bounding box center [372, 80] width 15 height 15
click at [360, 78] on img at bounding box center [354, 80] width 15 height 15
